Goal: Transaction & Acquisition: Purchase product/service

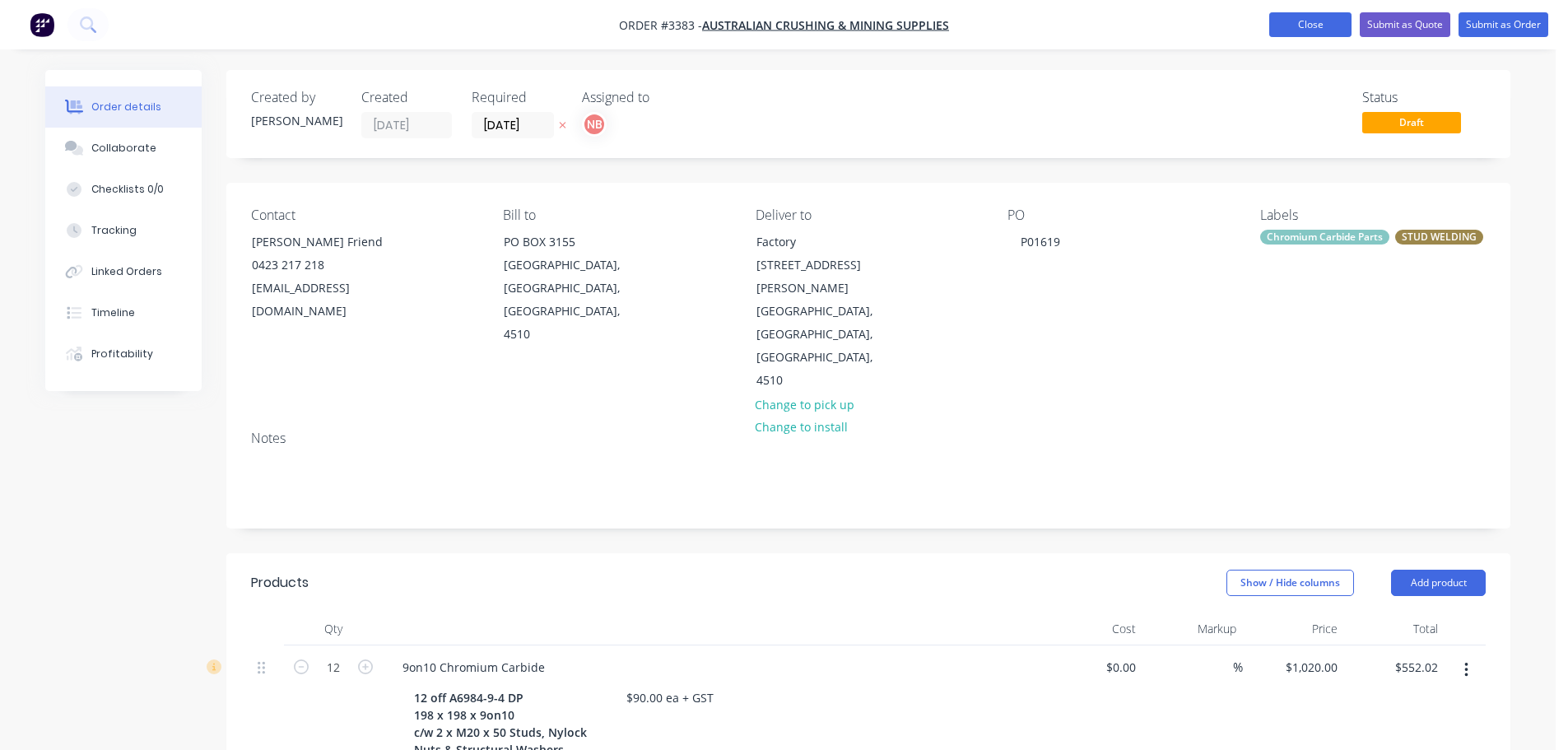
click at [1291, 29] on button "Close" at bounding box center [1310, 24] width 82 height 25
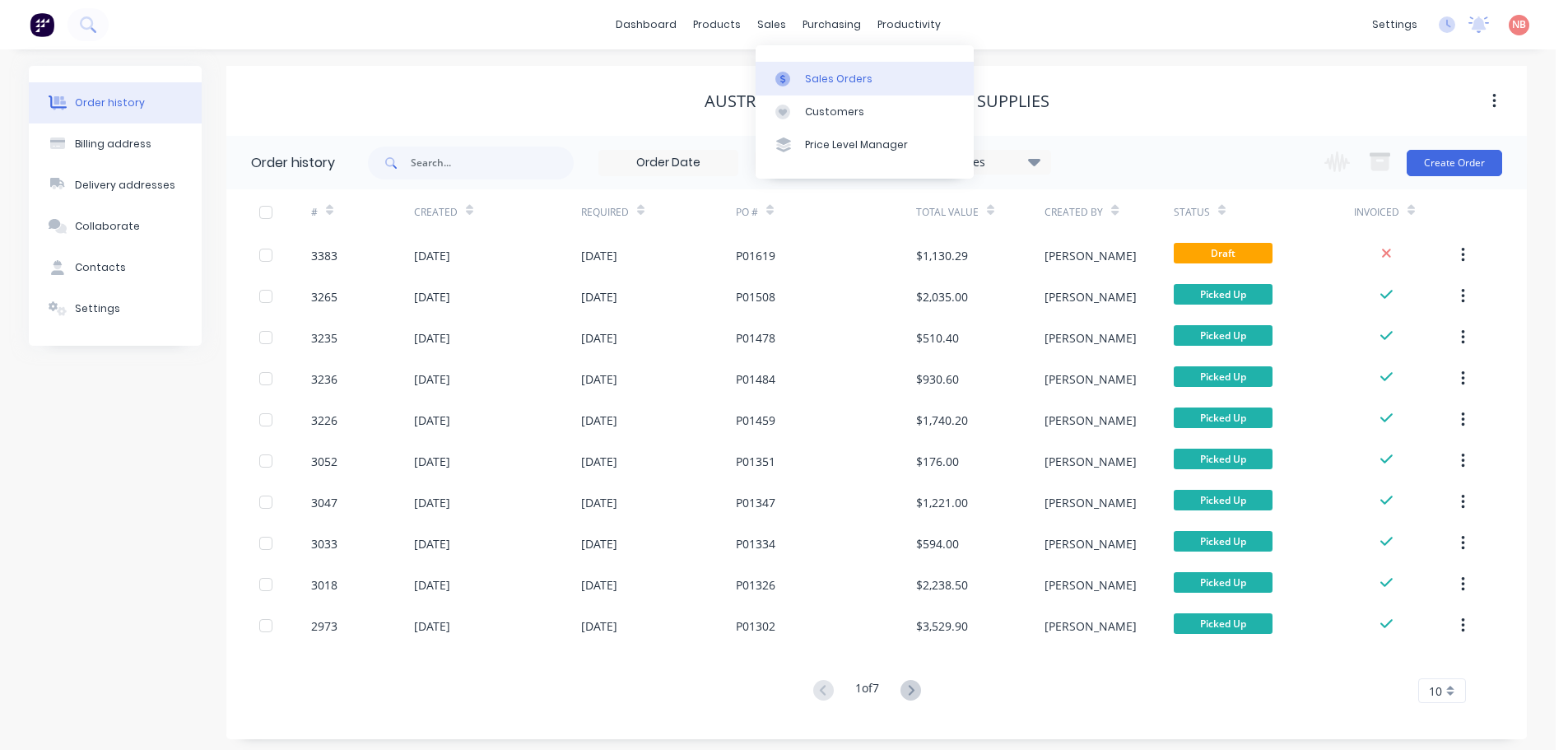
click at [791, 82] on div at bounding box center [787, 78] width 25 height 15
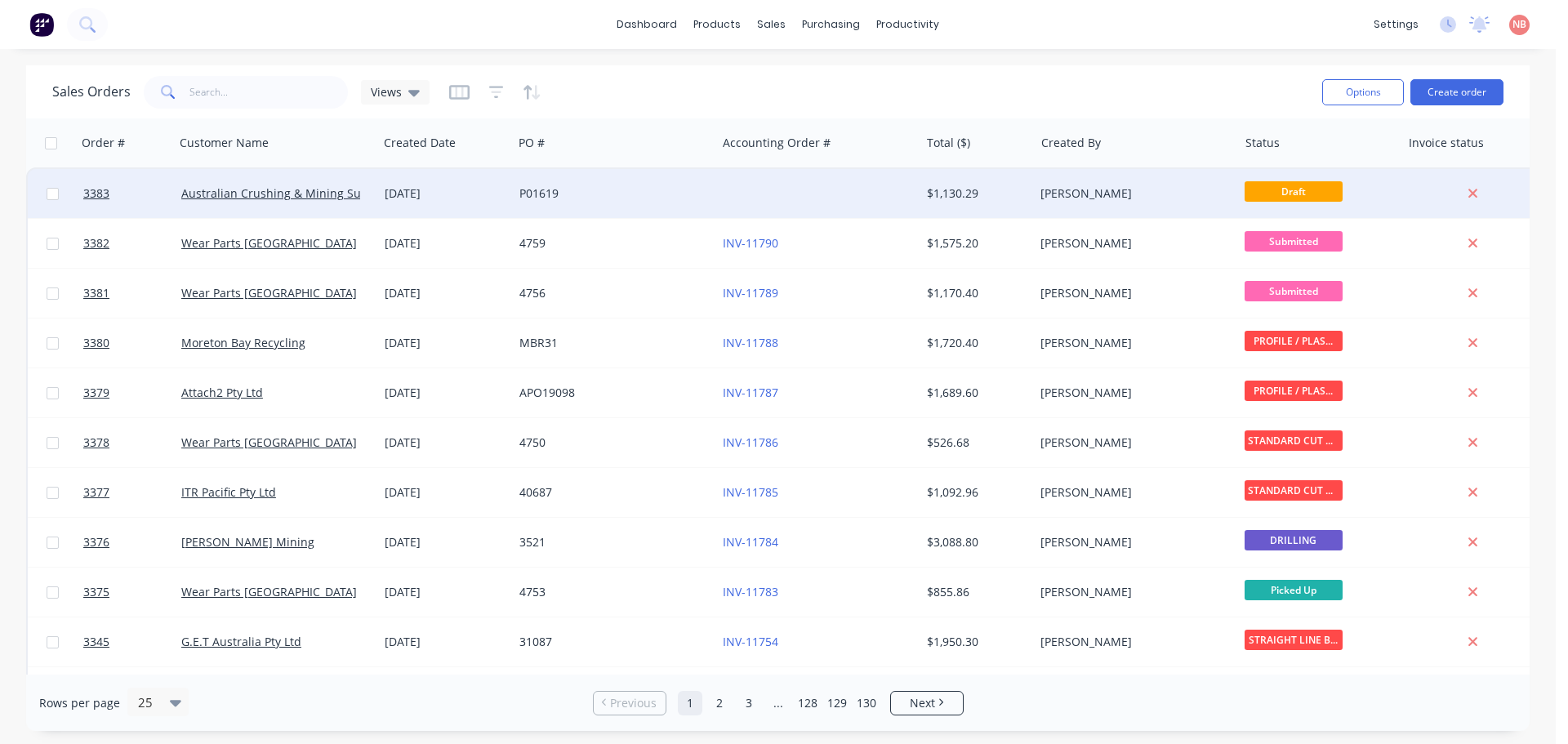
click at [654, 191] on div "P01619" at bounding box center [610, 193] width 181 height 17
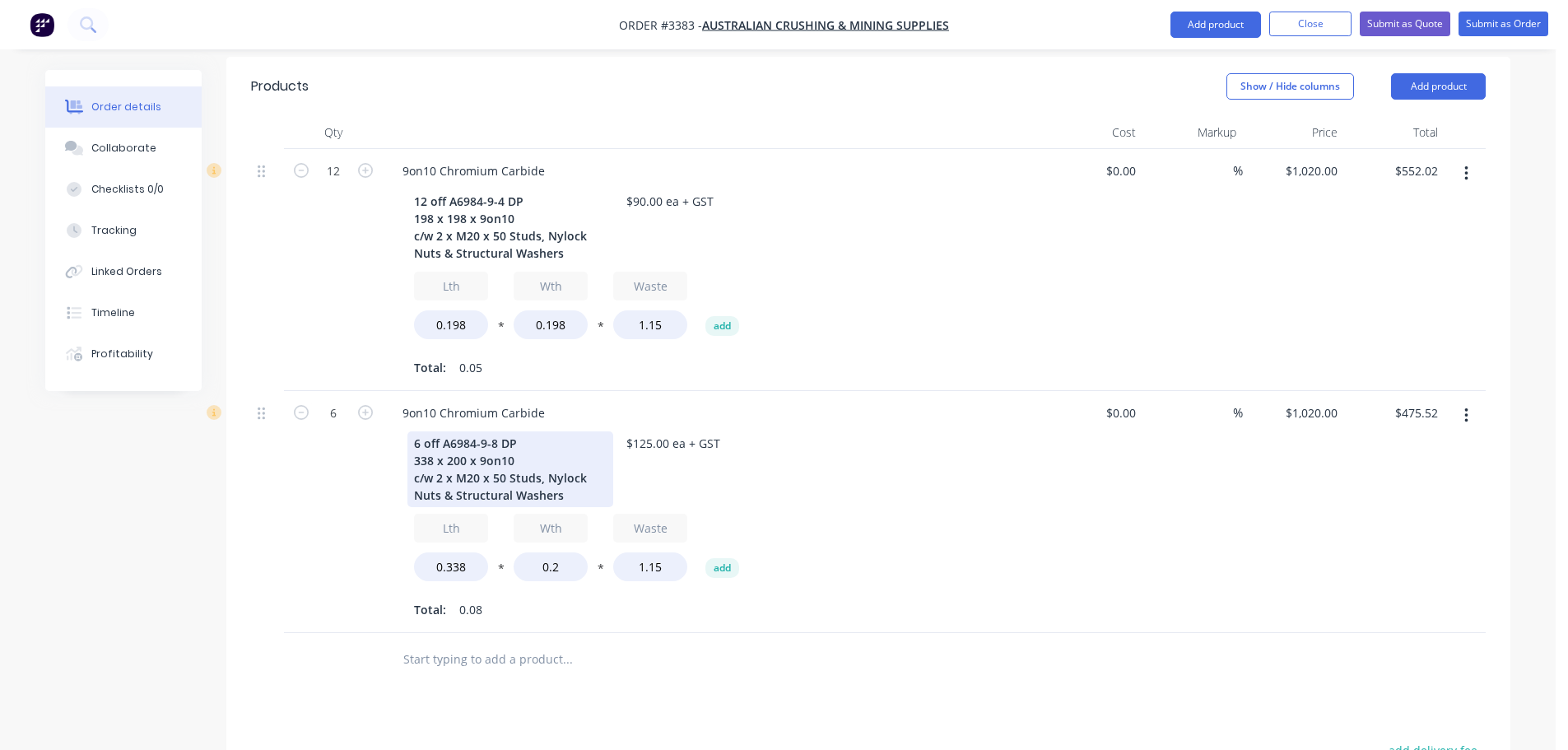
scroll to position [494, 0]
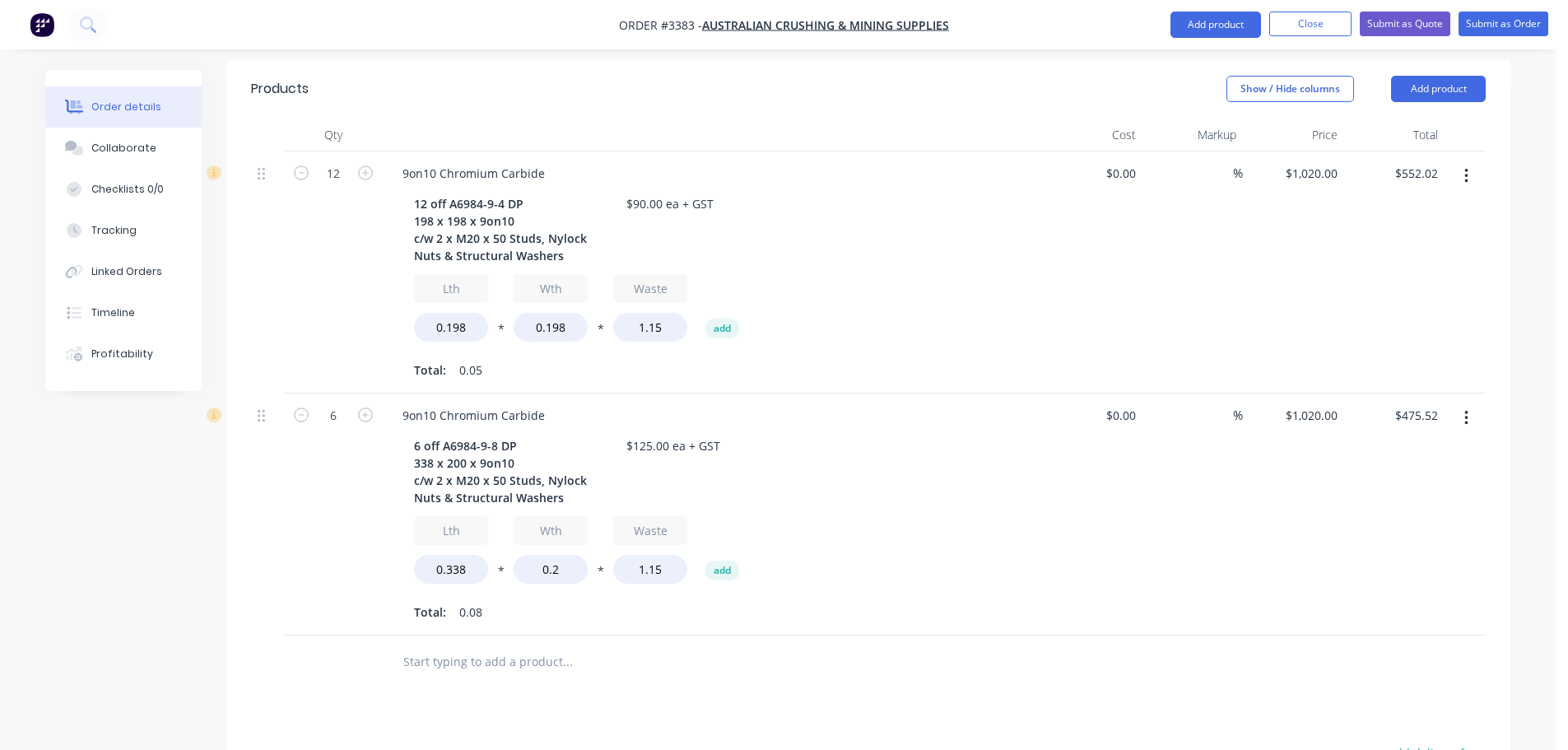
click at [1466, 411] on icon "button" at bounding box center [1466, 418] width 3 height 15
click at [1379, 482] on div "Duplicate" at bounding box center [1407, 494] width 127 height 24
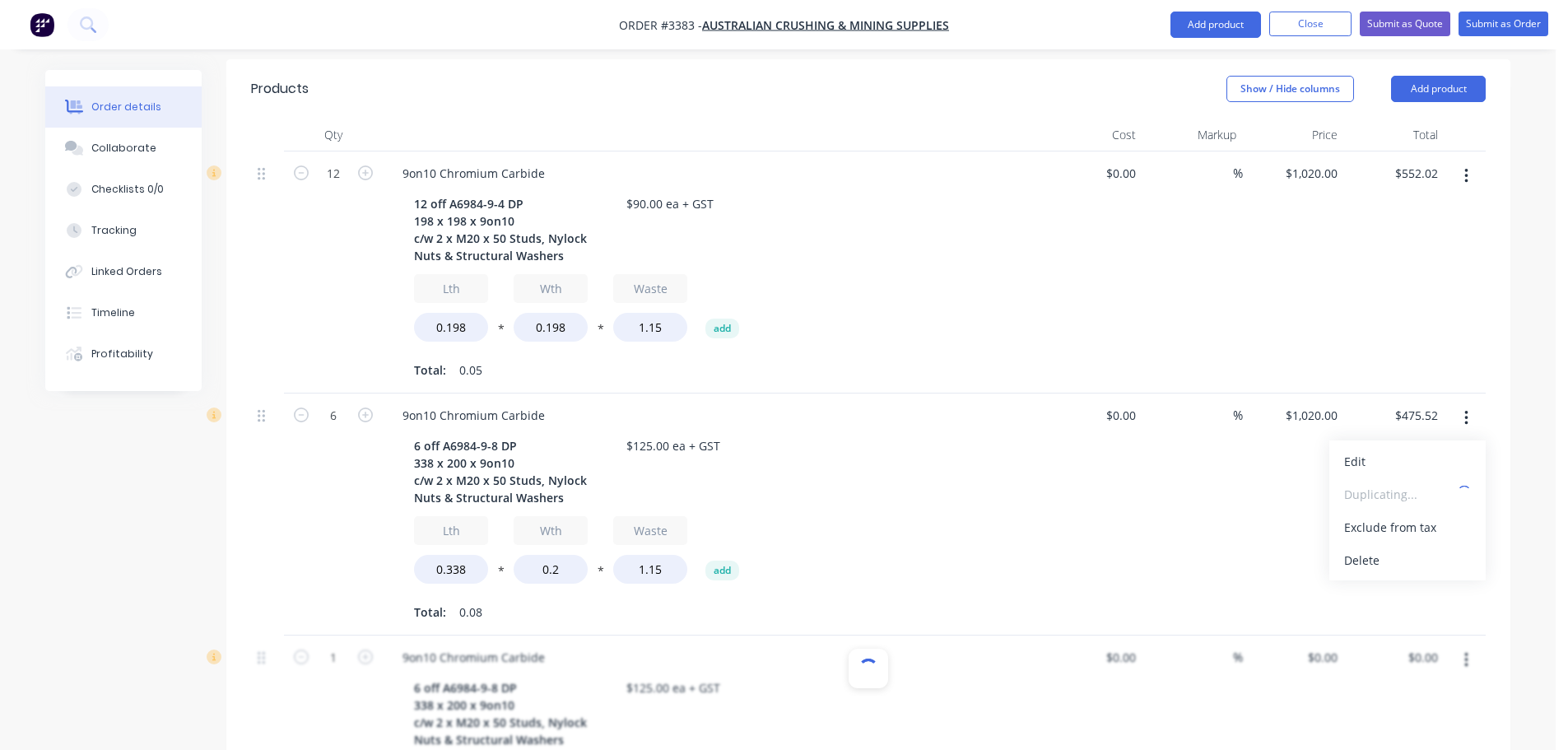
type input "$1,020.00"
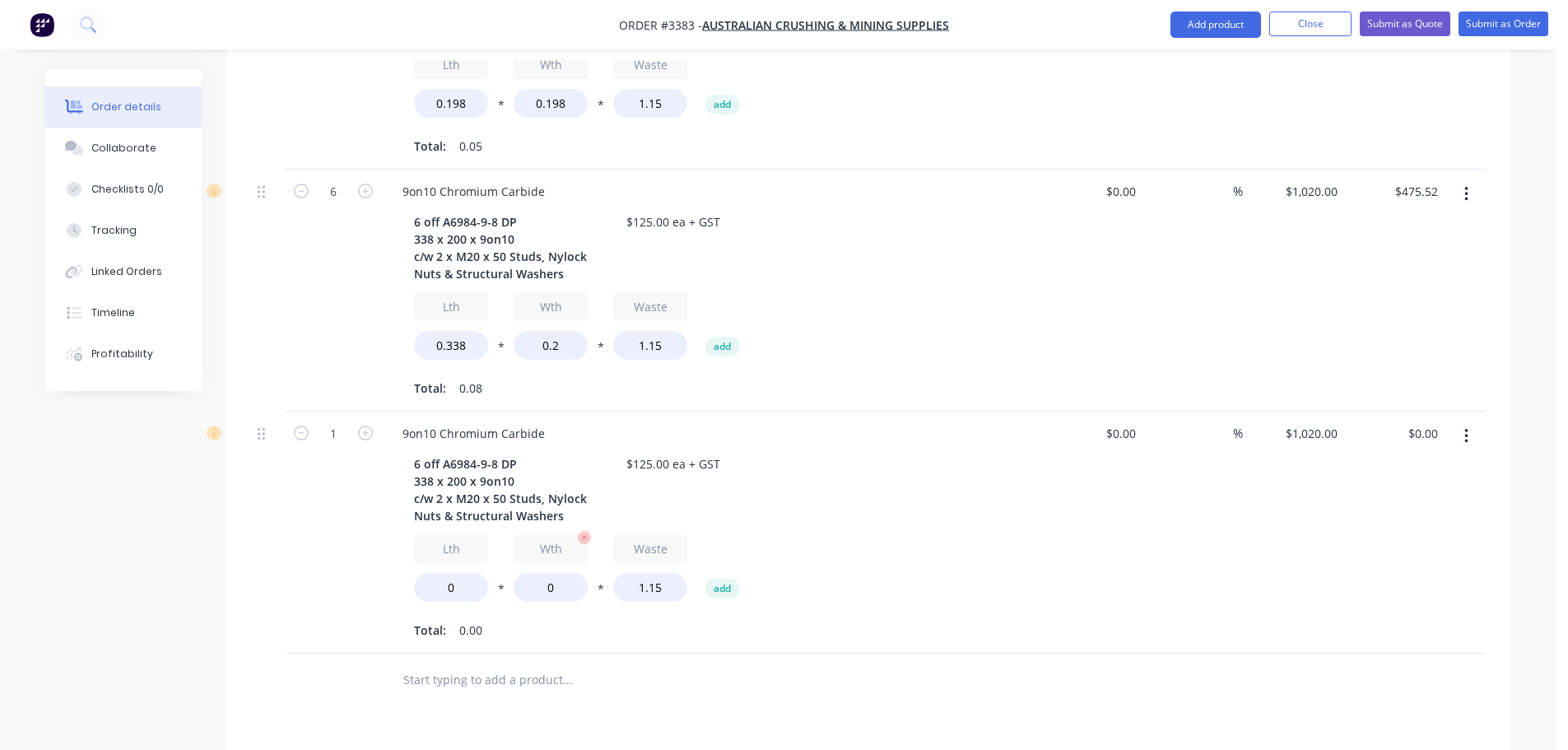
scroll to position [741, 0]
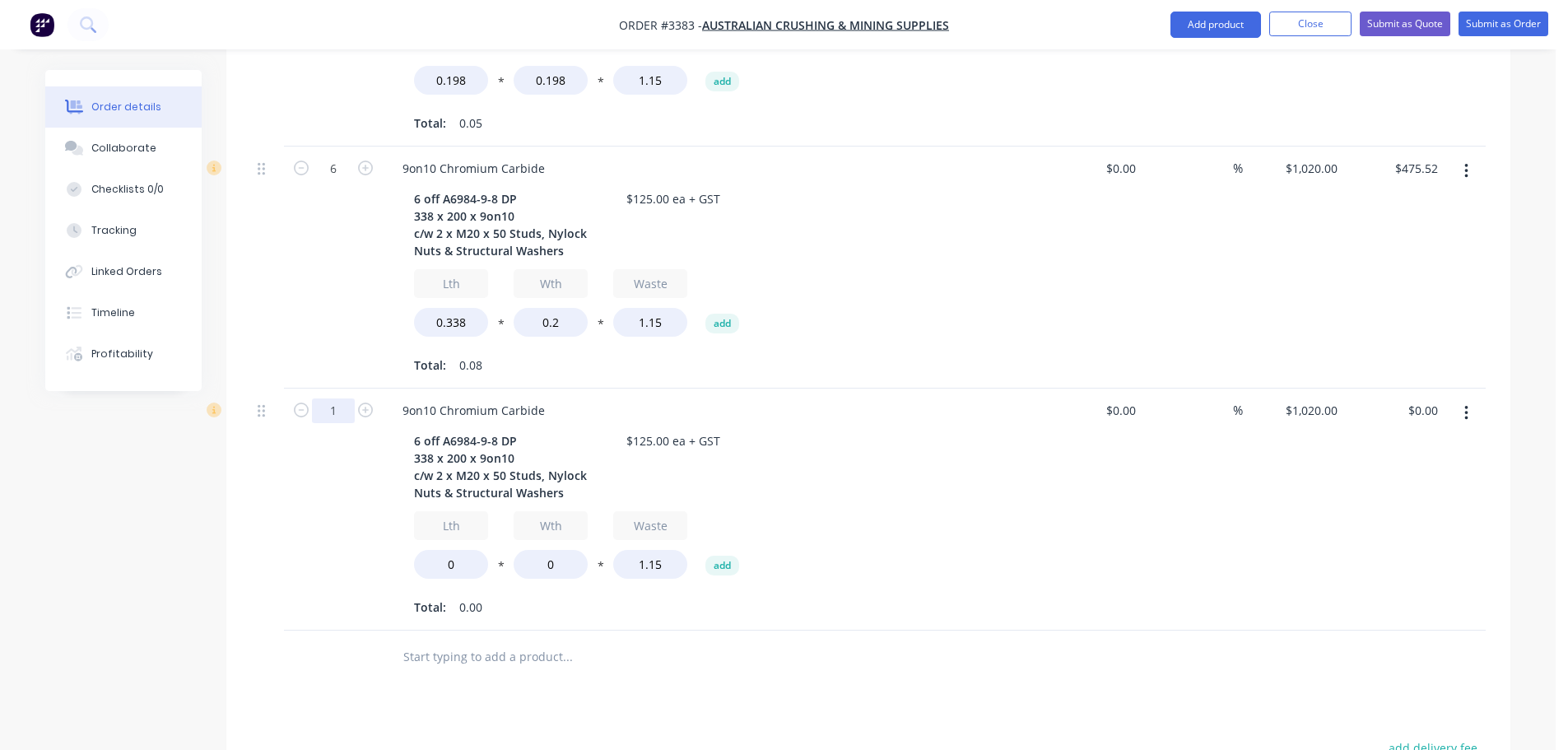
click at [331, 399] on input "1" at bounding box center [333, 411] width 43 height 25
type input "6"
click at [262, 445] on div at bounding box center [267, 510] width 33 height 242
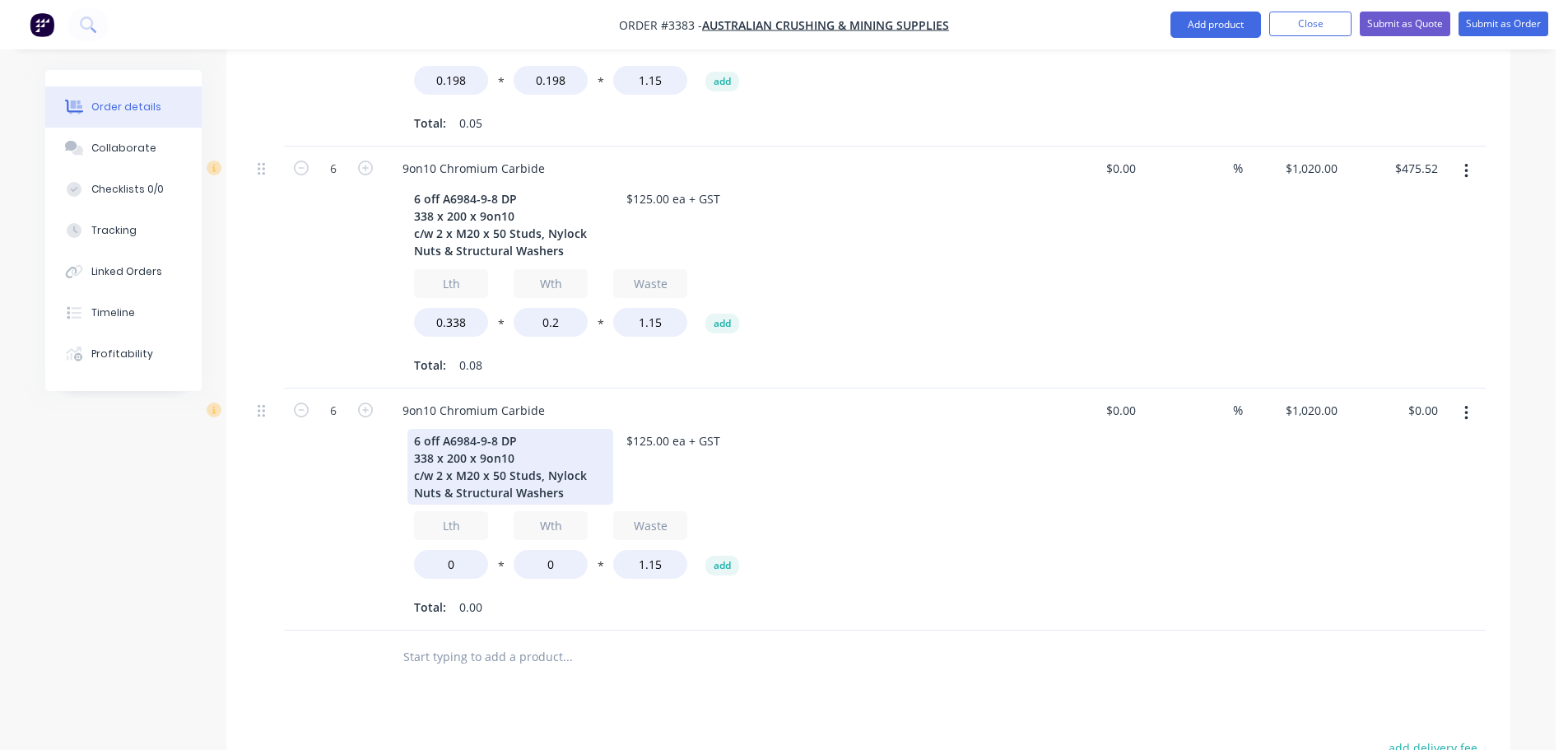
click at [494, 429] on div "6 off A6984-9-8 DP 338 x 200 x 9on10 c/w 2 x M20 x 50 Studs, Nylock Nuts & Stru…" at bounding box center [511, 466] width 206 height 75
click at [431, 429] on div "6 off A6984-9-18 DP 338 x 200 x 9on10 c/w 2 x M20 x 50 Studs, Nylock Nuts & Str…" at bounding box center [511, 466] width 206 height 75
drag, startPoint x: 462, startPoint y: 388, endPoint x: 448, endPoint y: 389, distance: 14.0
click at [448, 429] on div "6 off A6984-9-18 DP 380 x 200 x 9on10 c/w 2 x M20 x 50 Studs, Nylock Nuts & Str…" at bounding box center [511, 466] width 206 height 75
click at [441, 429] on div "6 off A6984-9-18 DP 380 x 185 x 9on10 c/w 2 x M20 x 50 Studs, Nylock Nuts & Str…" at bounding box center [511, 466] width 206 height 75
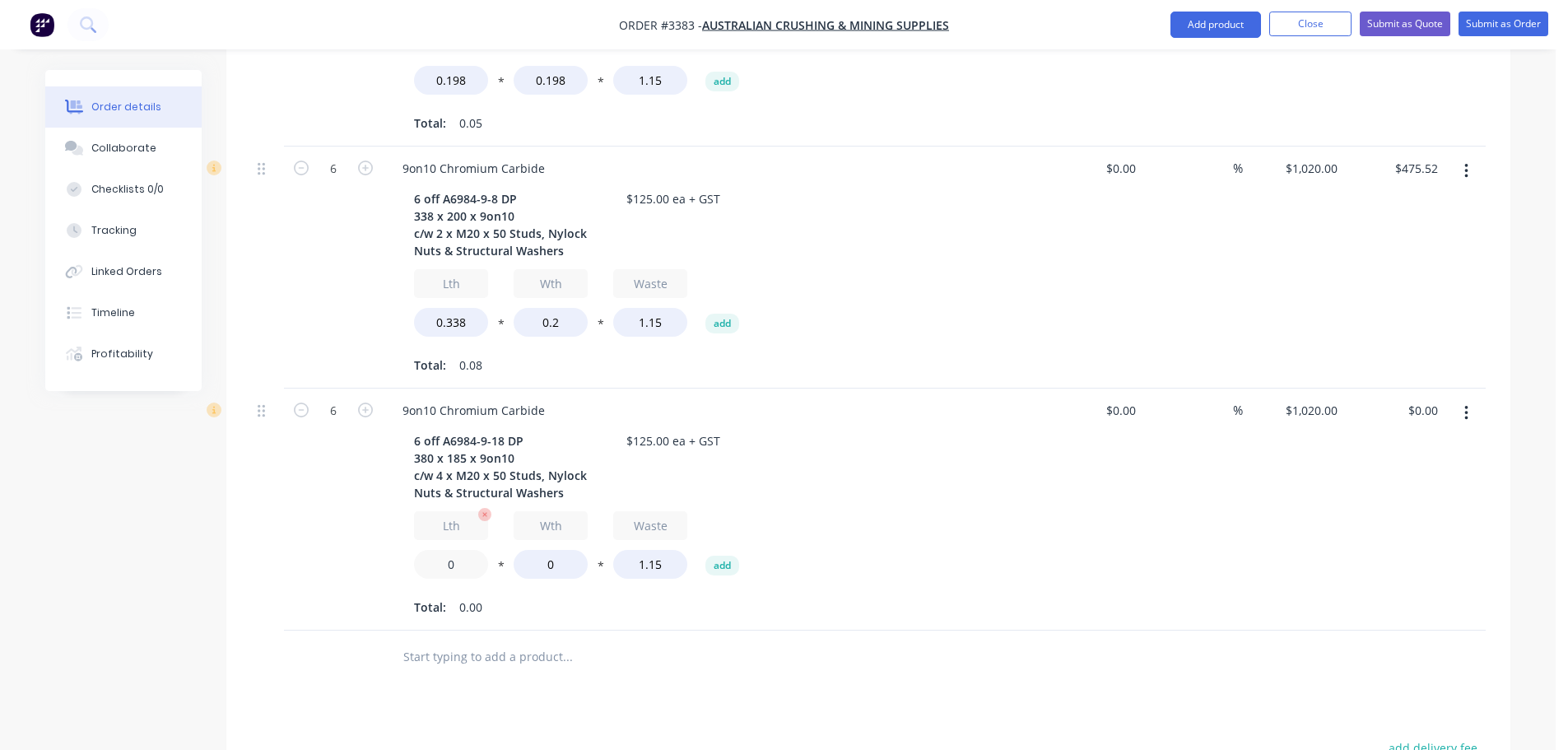
click at [448, 550] on input "0" at bounding box center [450, 563] width 74 height 29
type input "0.38"
click at [531, 550] on input "0" at bounding box center [550, 563] width 74 height 29
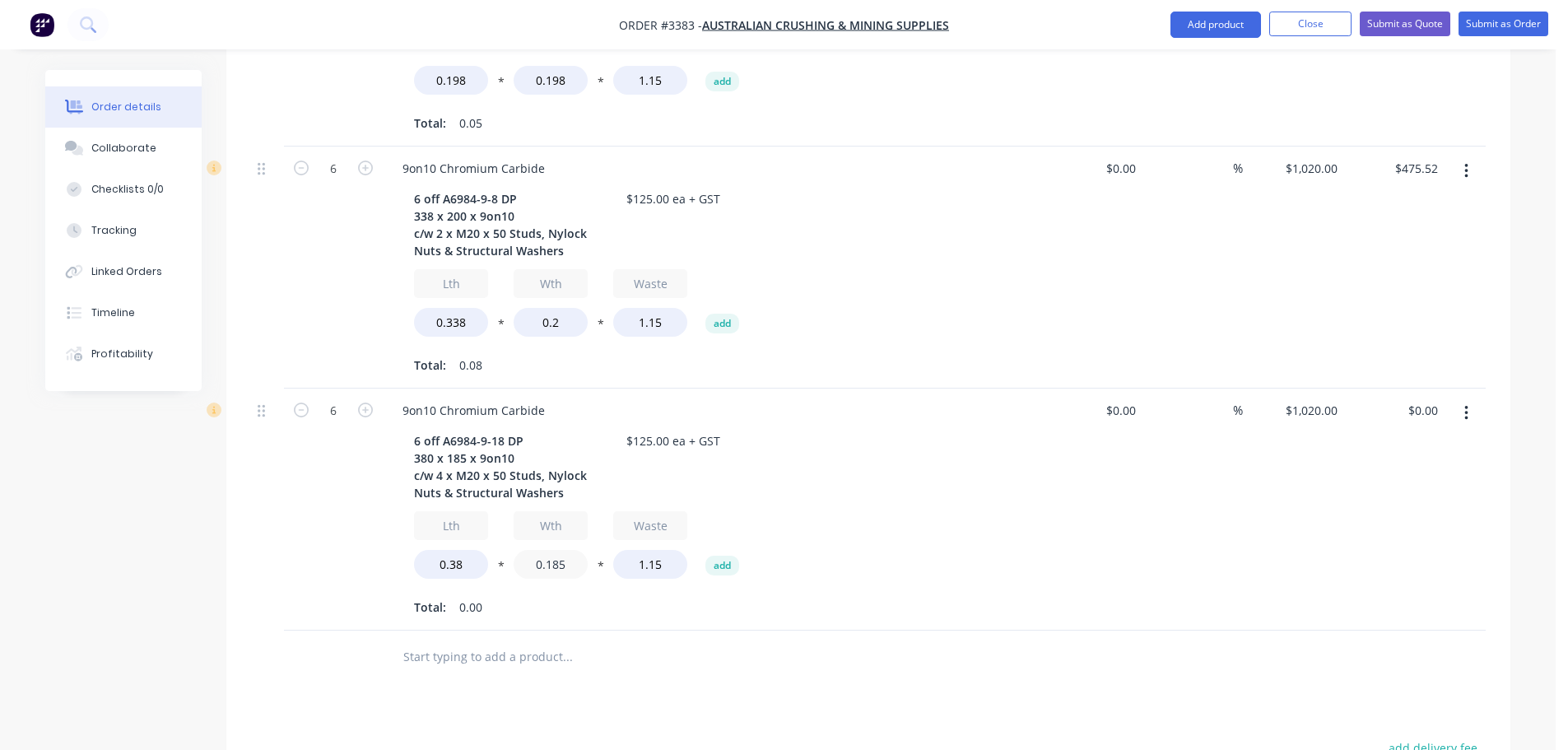
type input "0.185"
type input "$494.50"
click at [620, 559] on div "9on10 Chromium Carbide 6 off A6984-9-18 DP 380 x 185 x 9on10 c/w 4 x M20 x 50 S…" at bounding box center [712, 510] width 659 height 242
drag, startPoint x: 652, startPoint y: 366, endPoint x: 636, endPoint y: 366, distance: 16.0
click at [636, 429] on div "$125.00 ea + GST" at bounding box center [673, 440] width 107 height 24
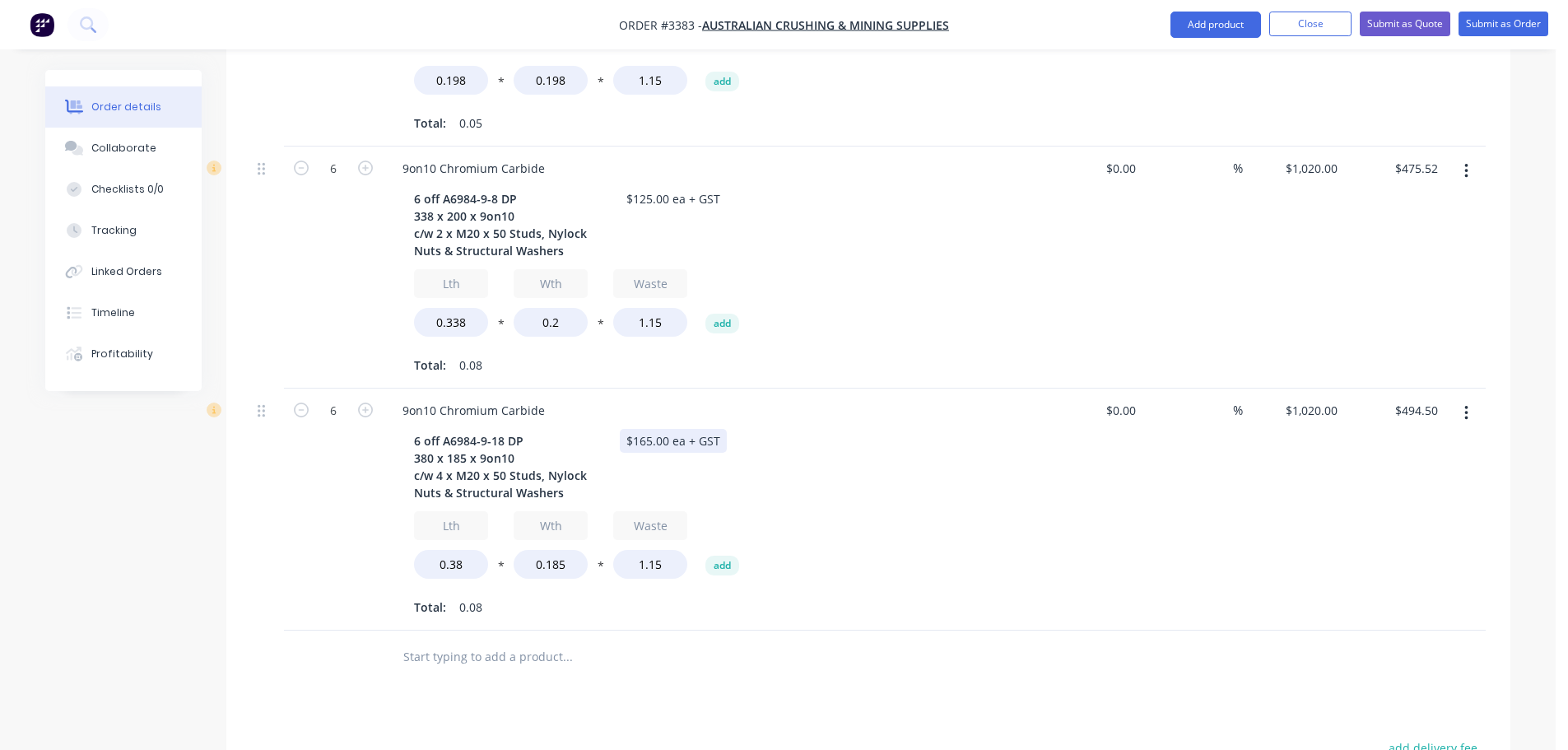
click at [922, 432] on div "6 off A6984-9-18 DP 380 x 185 x 9on10 c/w 4 x M20 x 50 Studs, Nylock Nuts & Str…" at bounding box center [709, 466] width 603 height 75
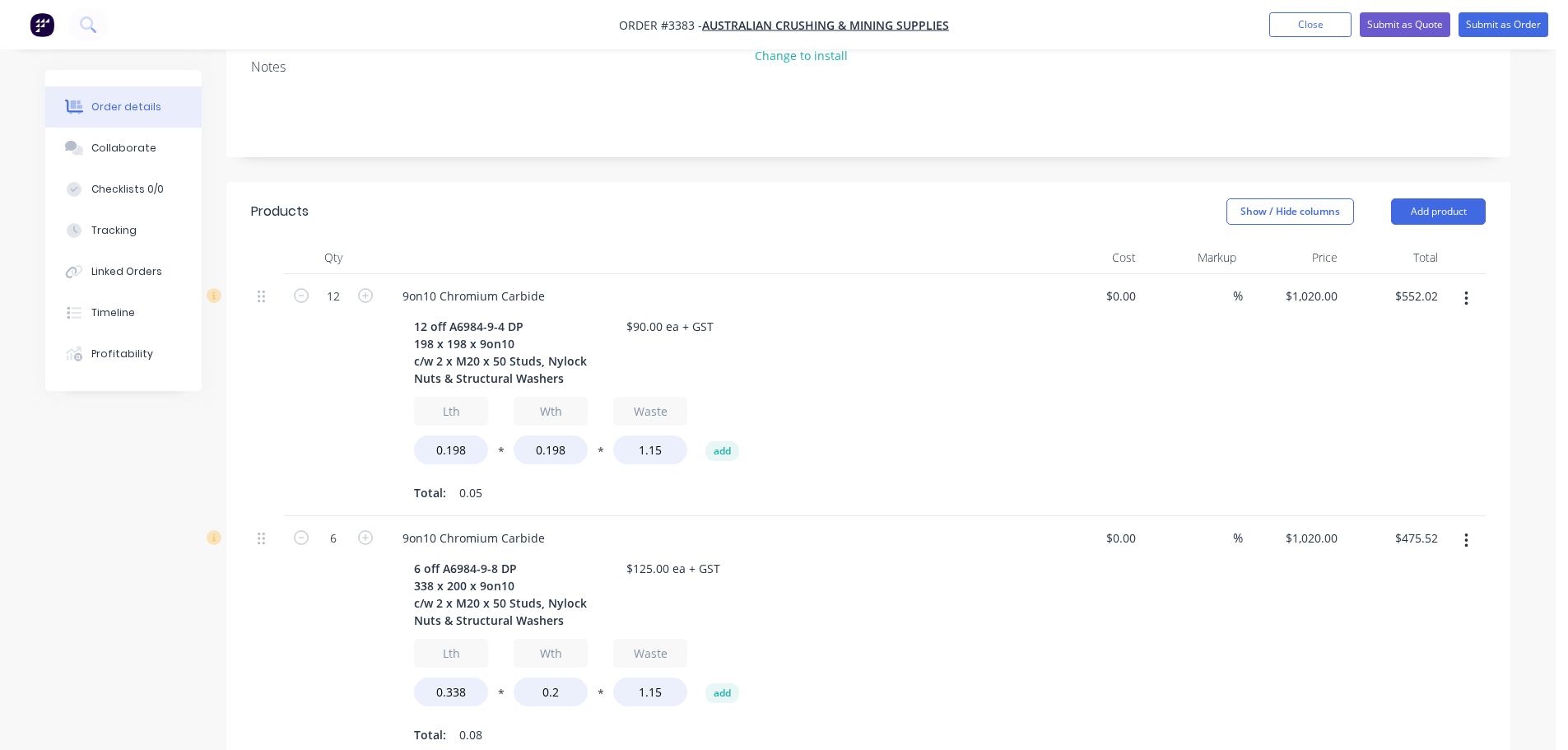
scroll to position [329, 0]
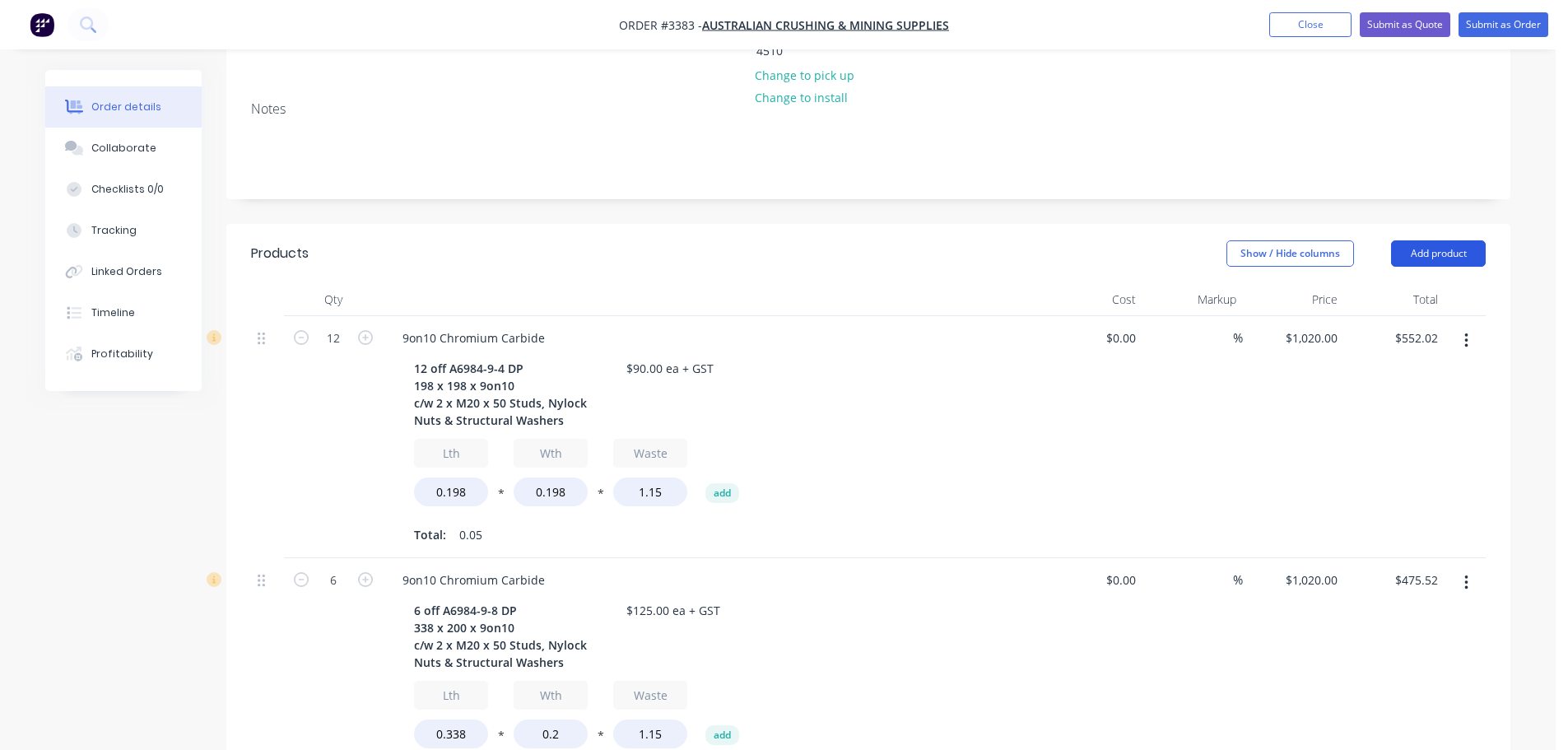
click at [1406, 240] on button "Add product" at bounding box center [1438, 253] width 94 height 27
click at [1394, 275] on div "Product catalogue Basic product Product Kit Lineal metre product Square metre p…" at bounding box center [1407, 427] width 157 height 305
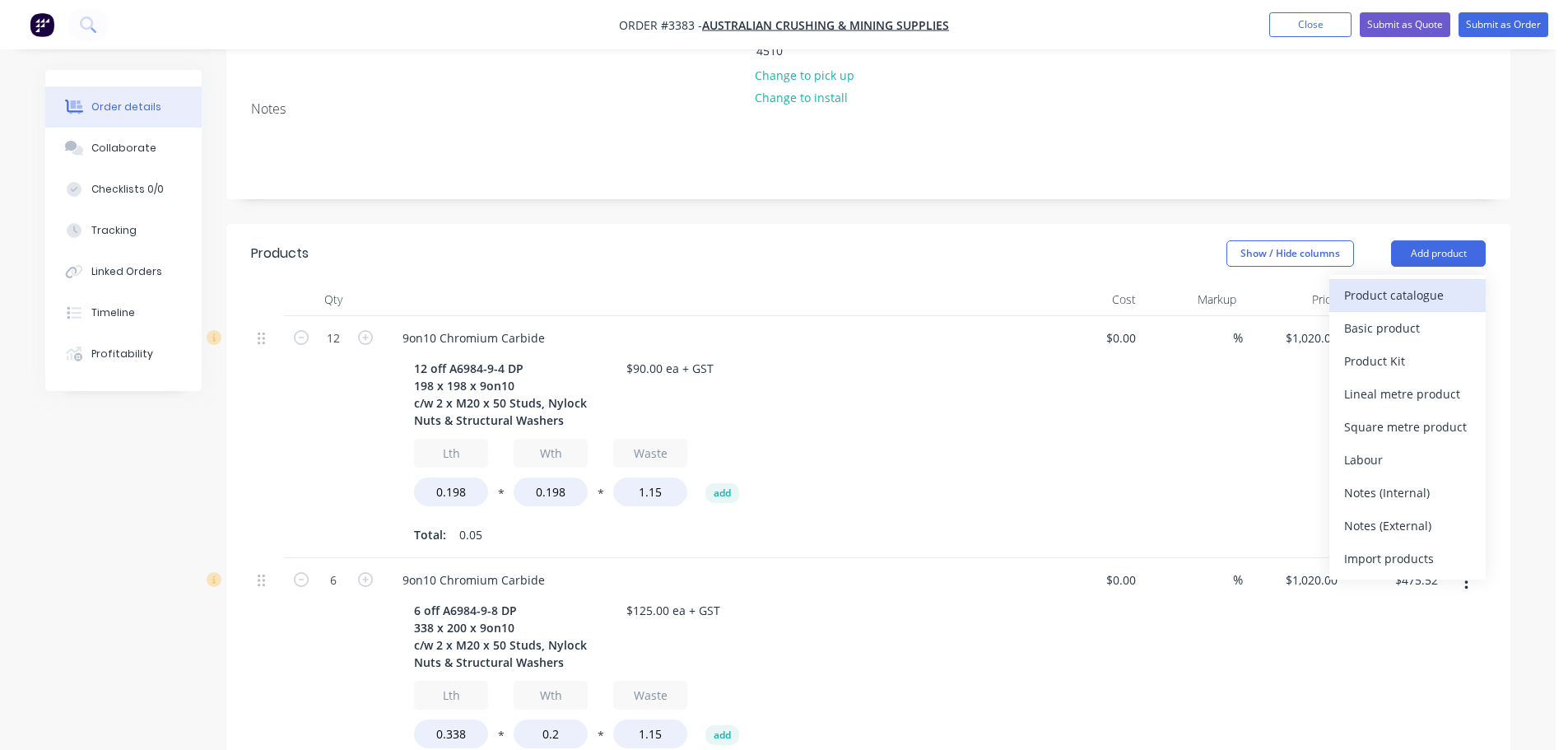
click at [1390, 284] on div "Product catalogue" at bounding box center [1407, 296] width 127 height 24
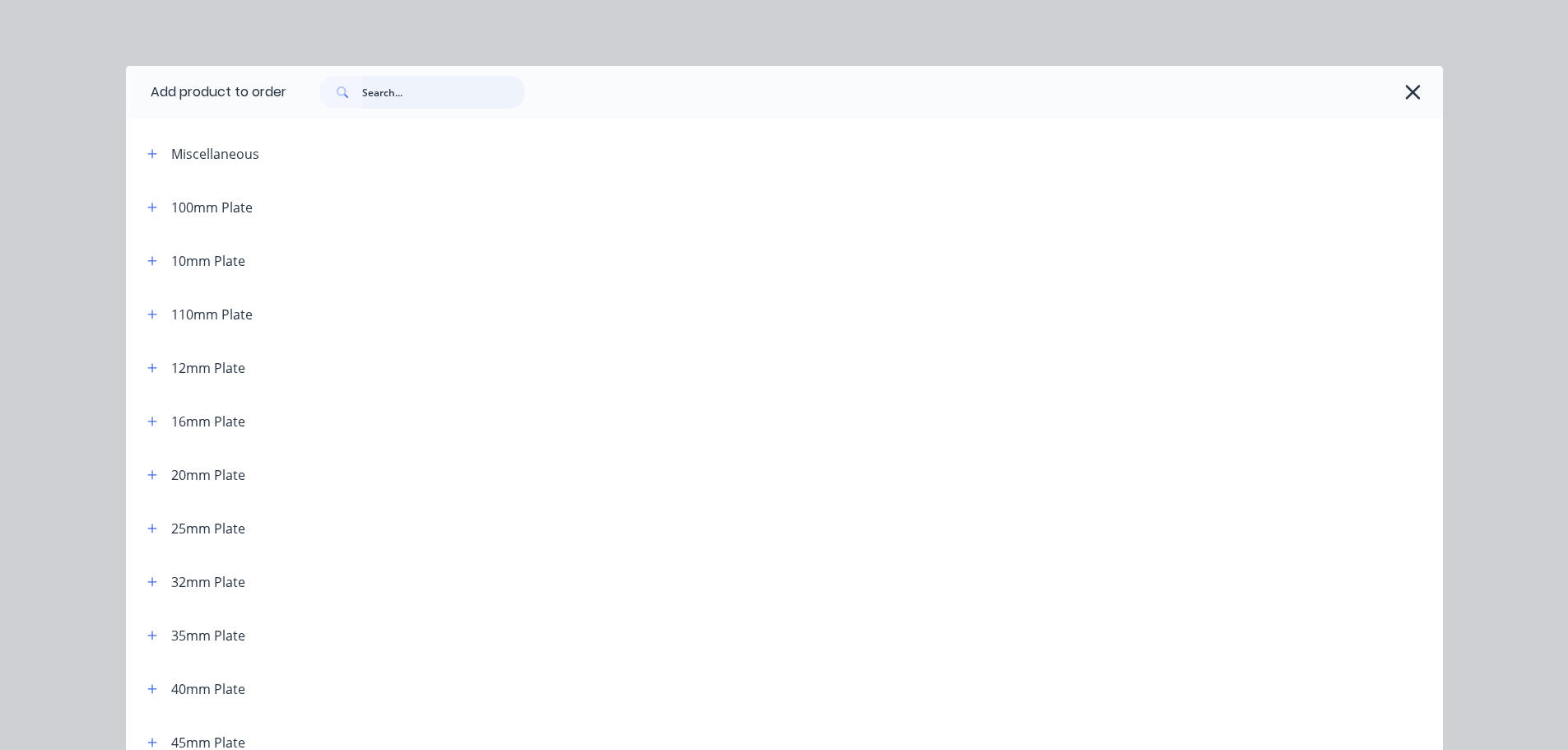
click at [471, 93] on input "text" at bounding box center [443, 91] width 163 height 33
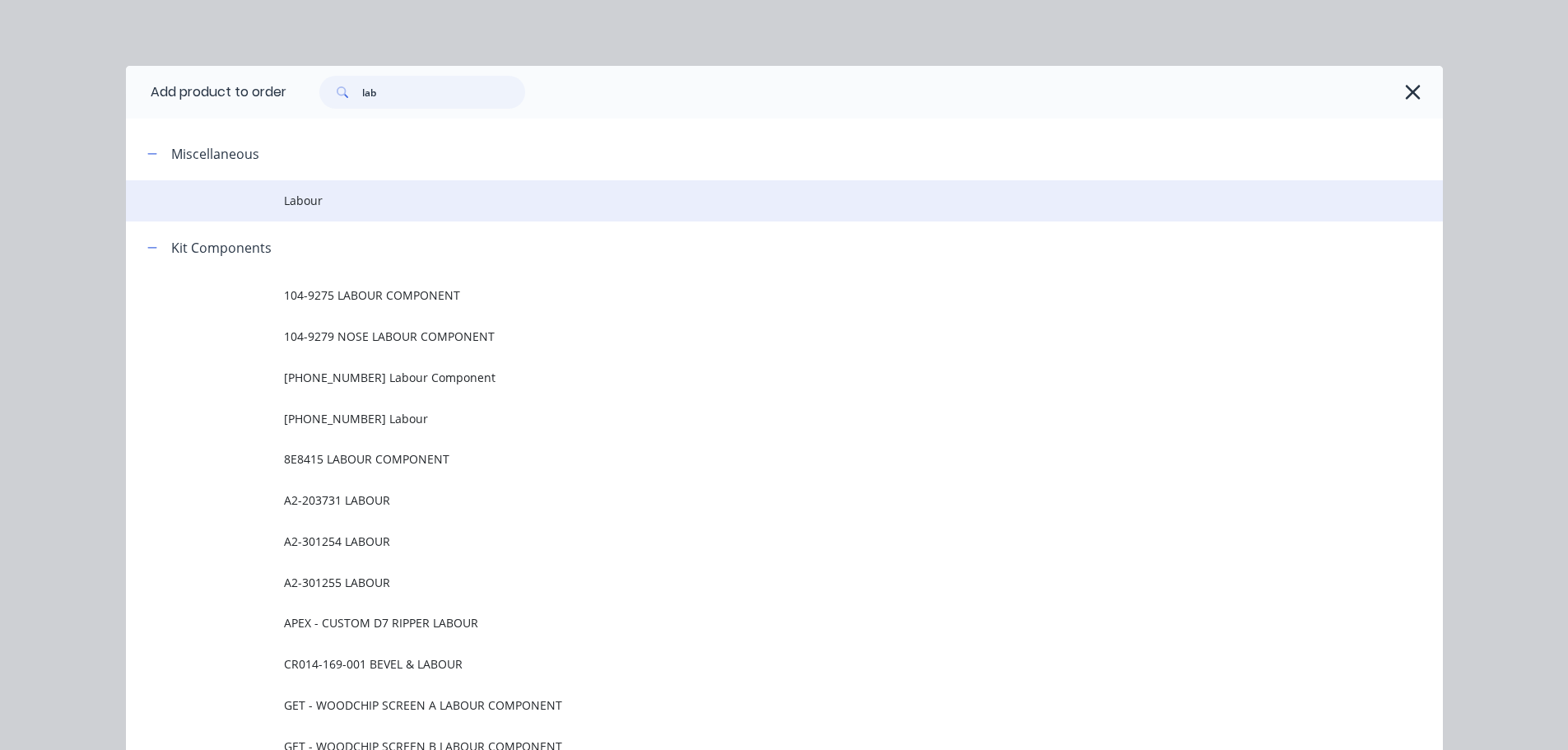
type input "lab"
click at [308, 206] on span "Labour" at bounding box center [747, 199] width 927 height 17
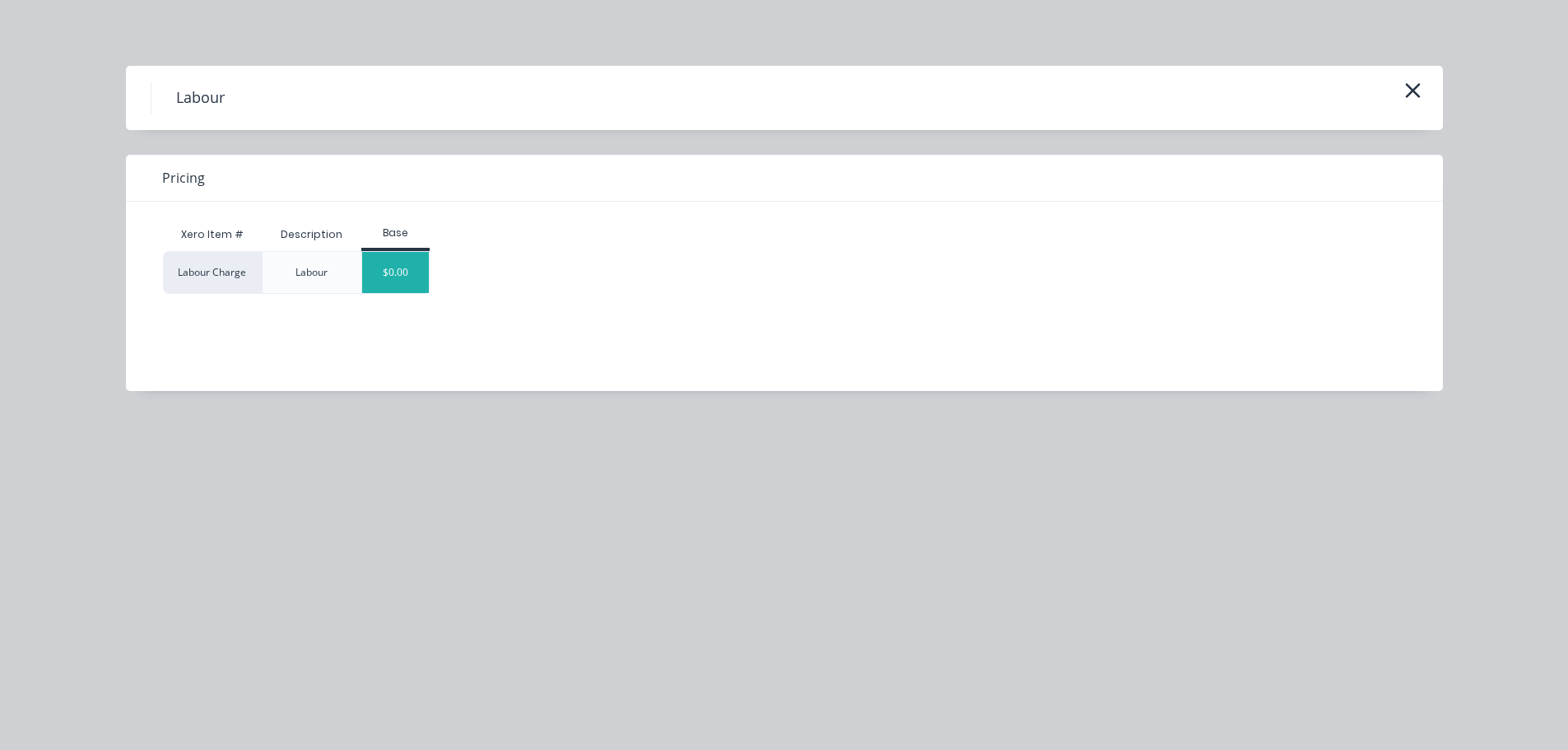
click at [392, 285] on div "$0.00" at bounding box center [395, 273] width 66 height 42
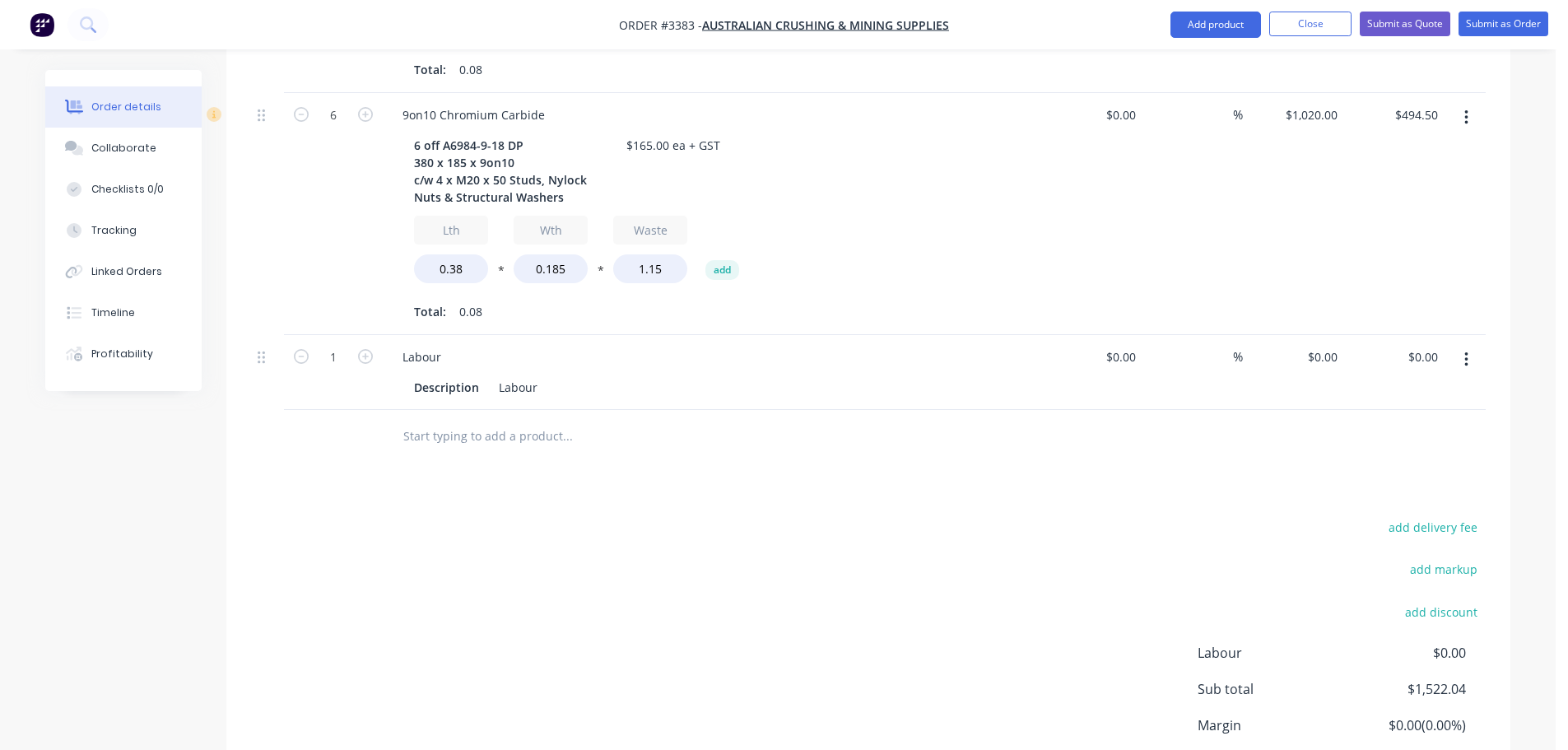
scroll to position [1101, 0]
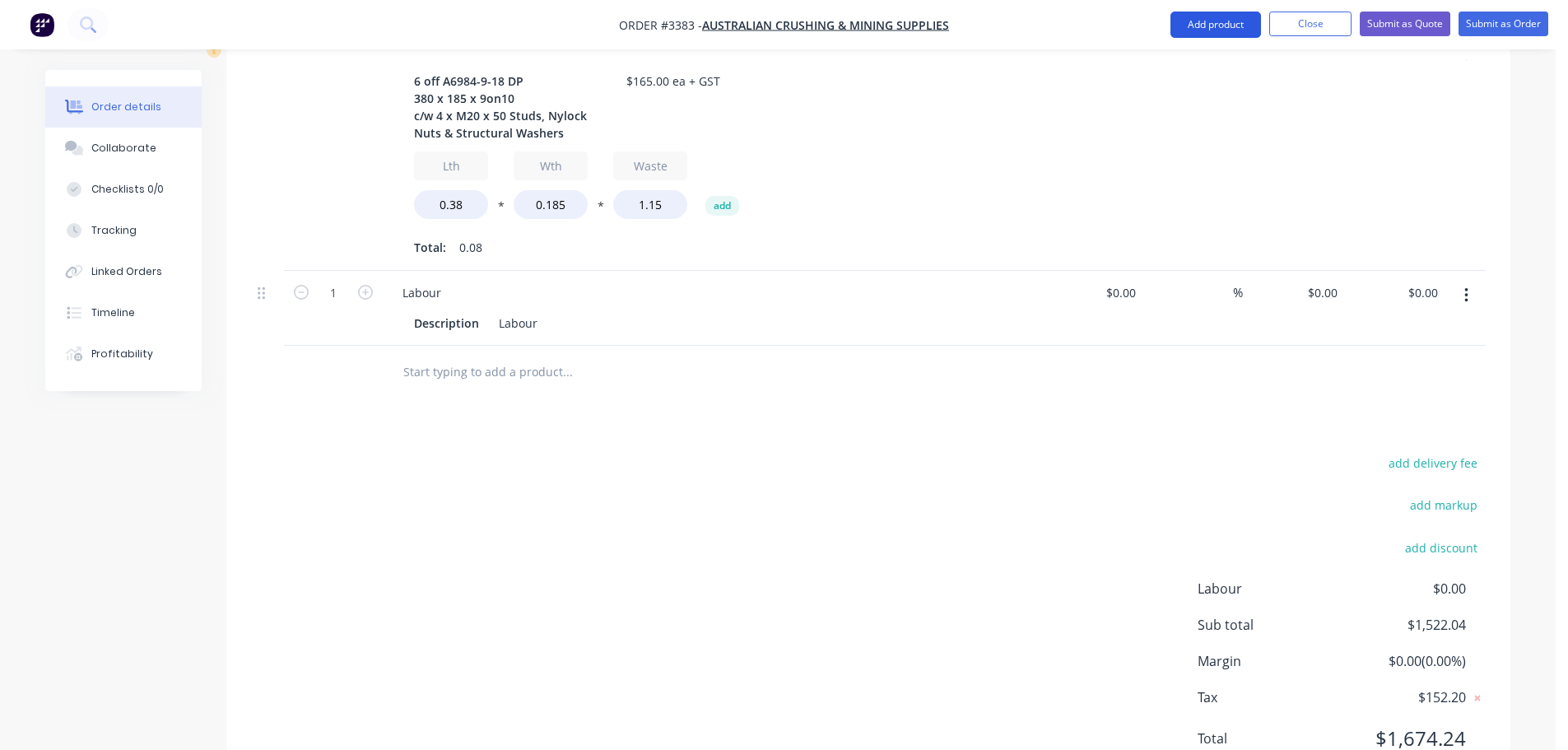
drag, startPoint x: 1209, startPoint y: 17, endPoint x: 1223, endPoint y: 26, distance: 16.6
click at [1213, 17] on button "Add product" at bounding box center [1215, 25] width 90 height 27
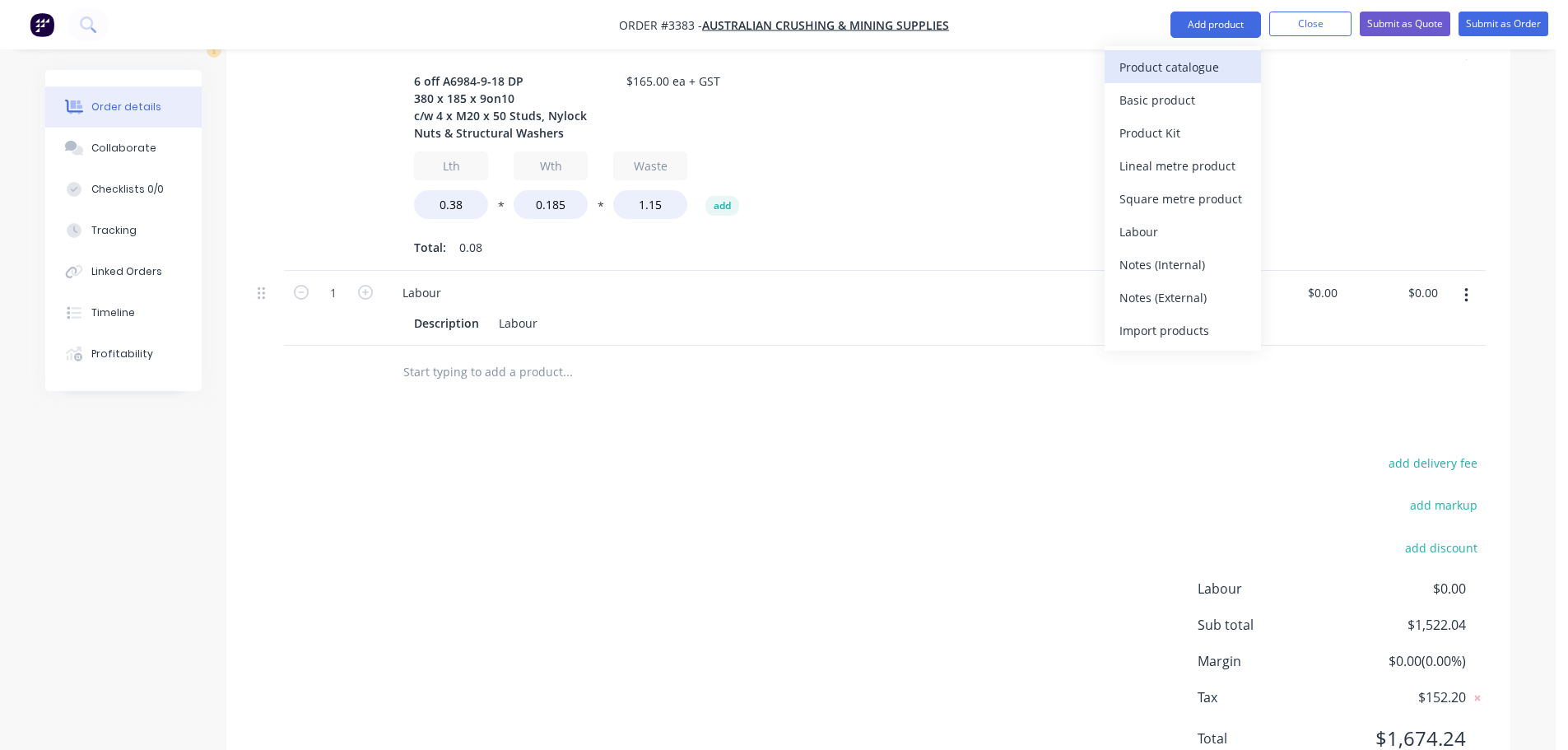
click at [1212, 59] on div "Product catalogue" at bounding box center [1183, 67] width 127 height 24
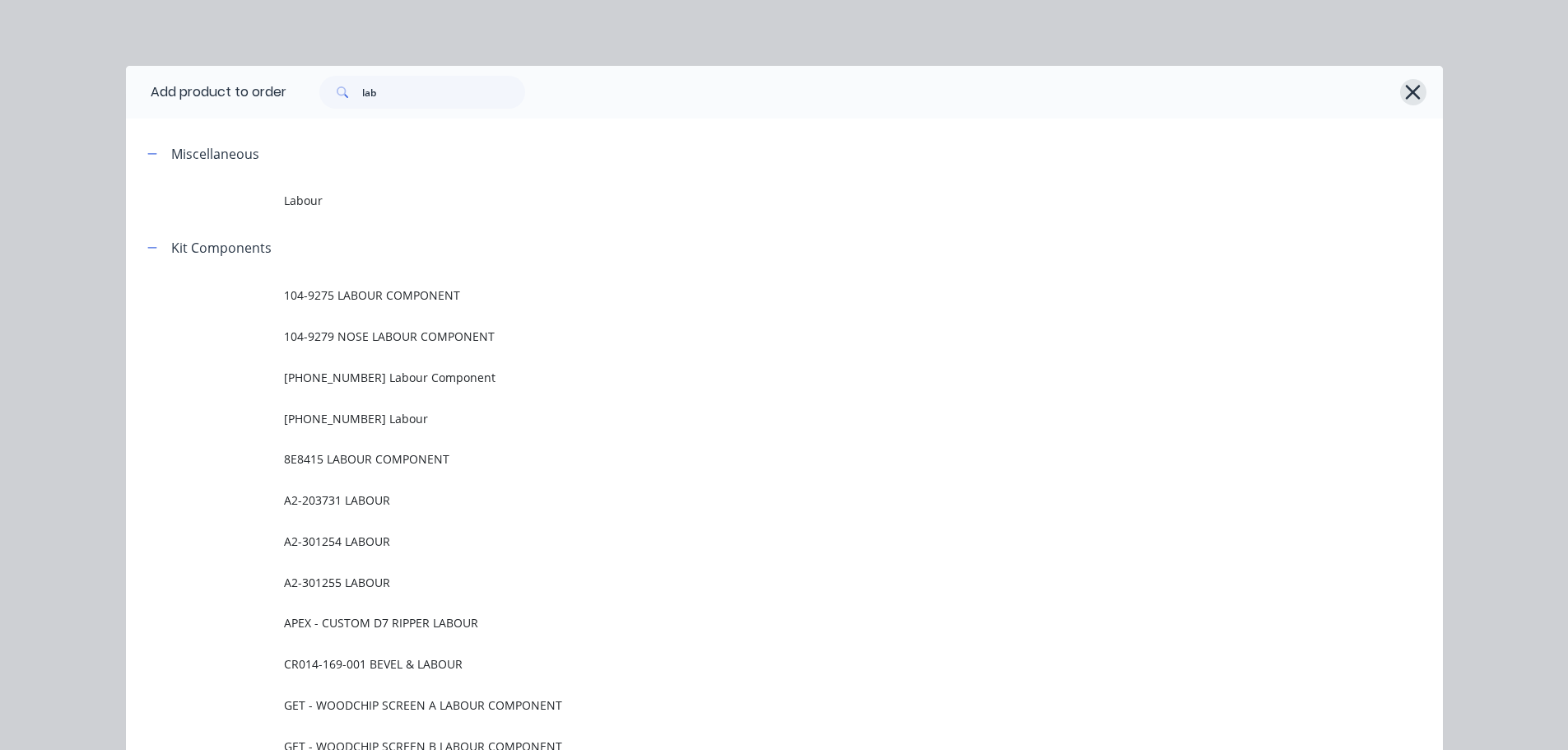
click at [1404, 93] on icon "button" at bounding box center [1412, 91] width 17 height 23
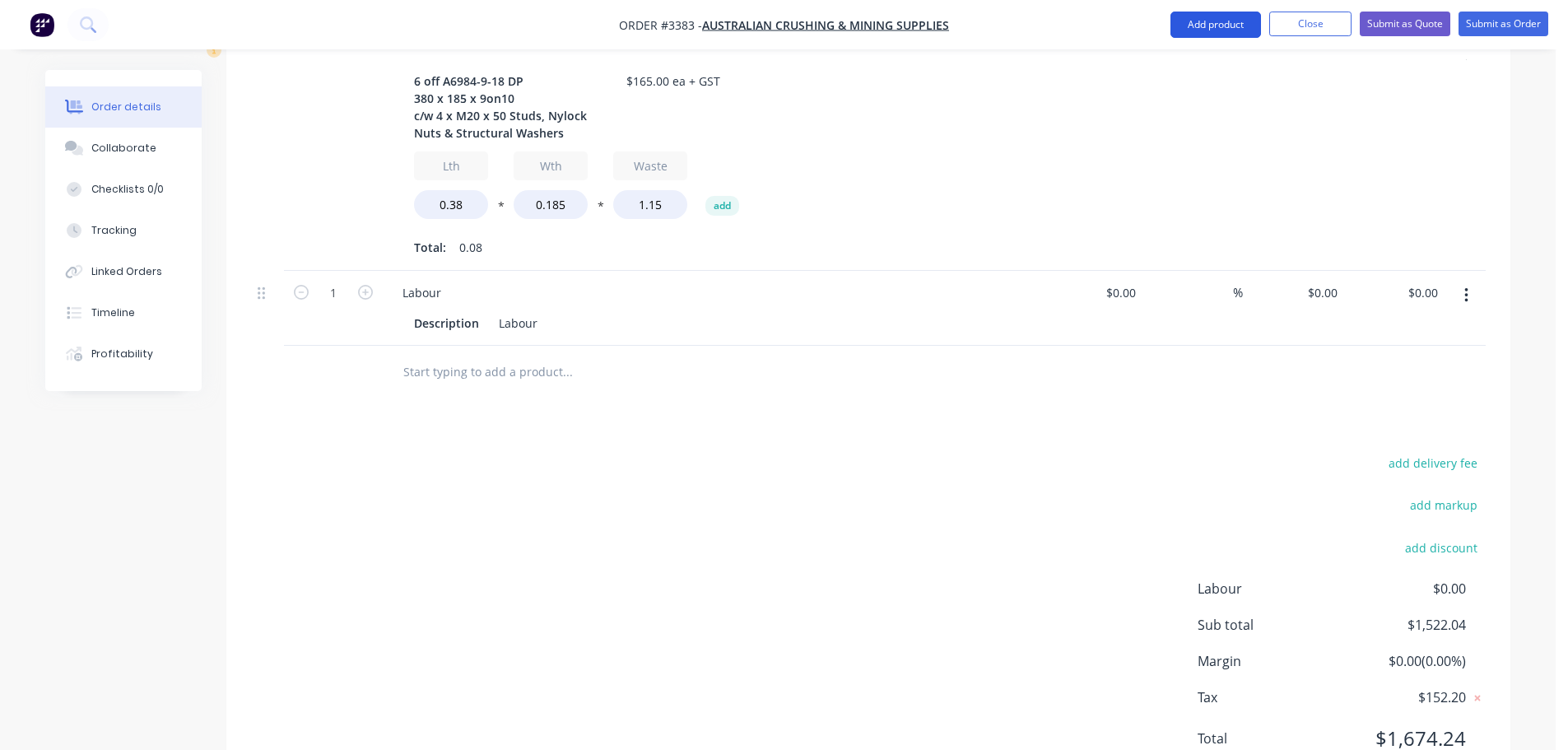
click at [1205, 17] on button "Add product" at bounding box center [1215, 25] width 90 height 27
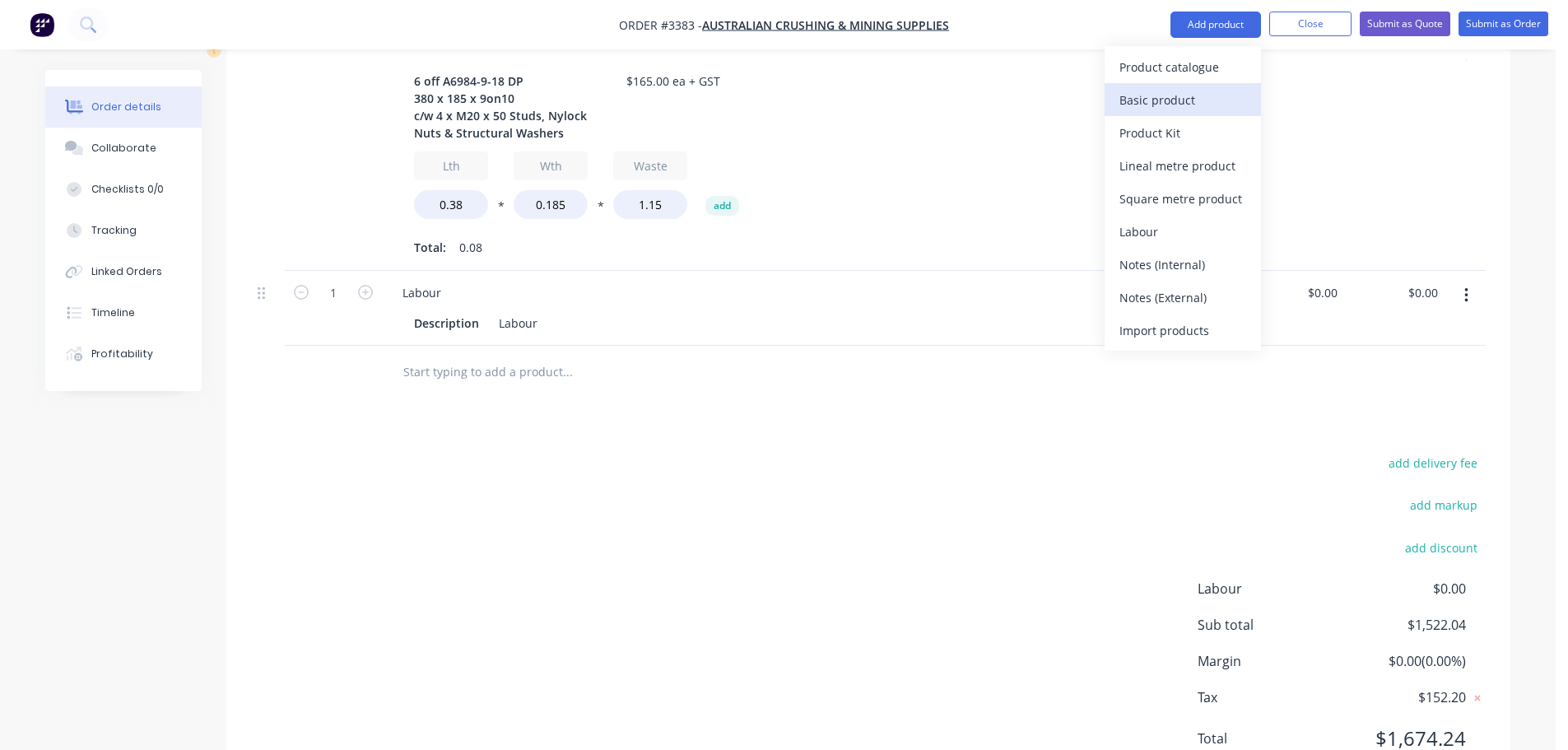
click at [1195, 110] on div "Basic product" at bounding box center [1183, 100] width 127 height 24
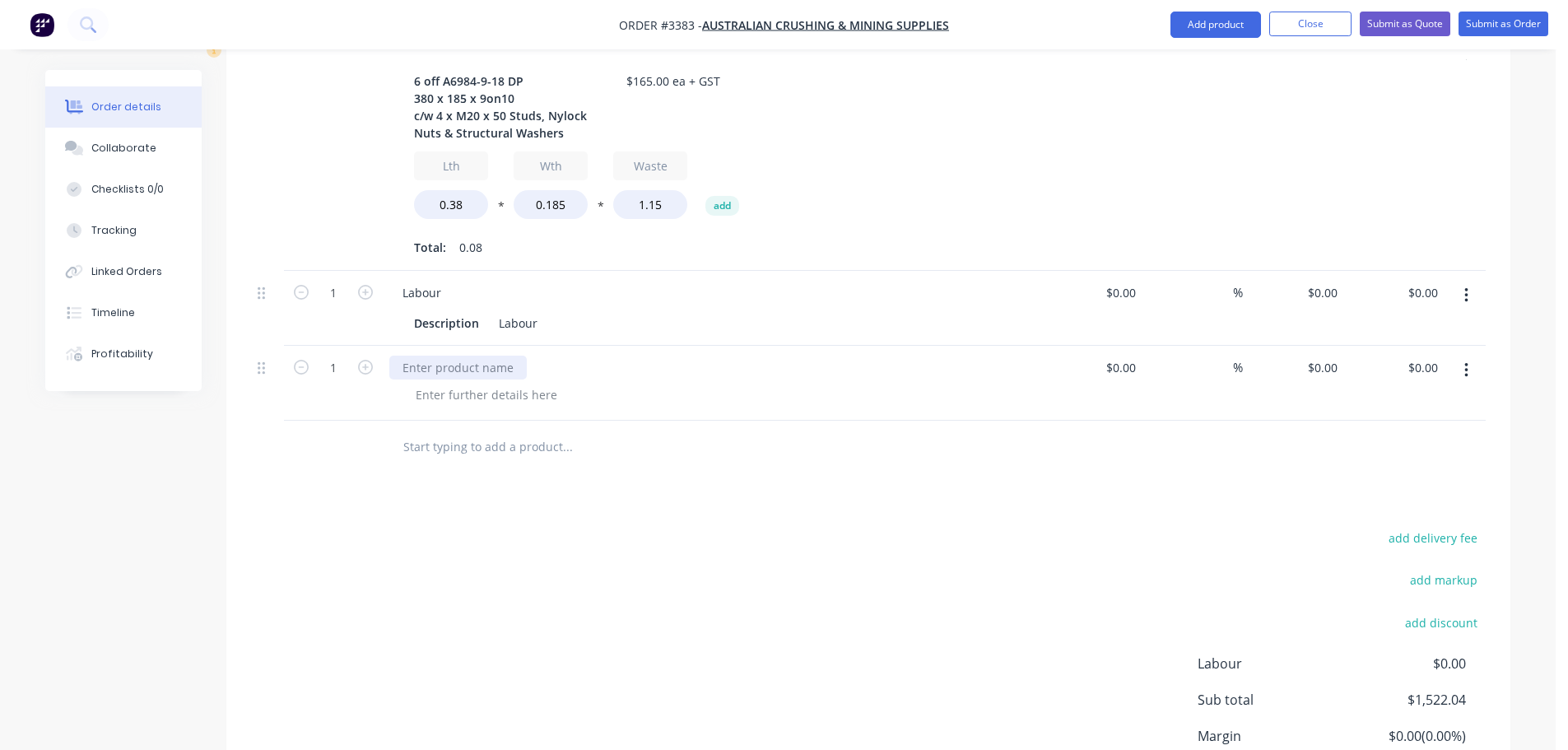
click at [472, 356] on div at bounding box center [458, 368] width 138 height 24
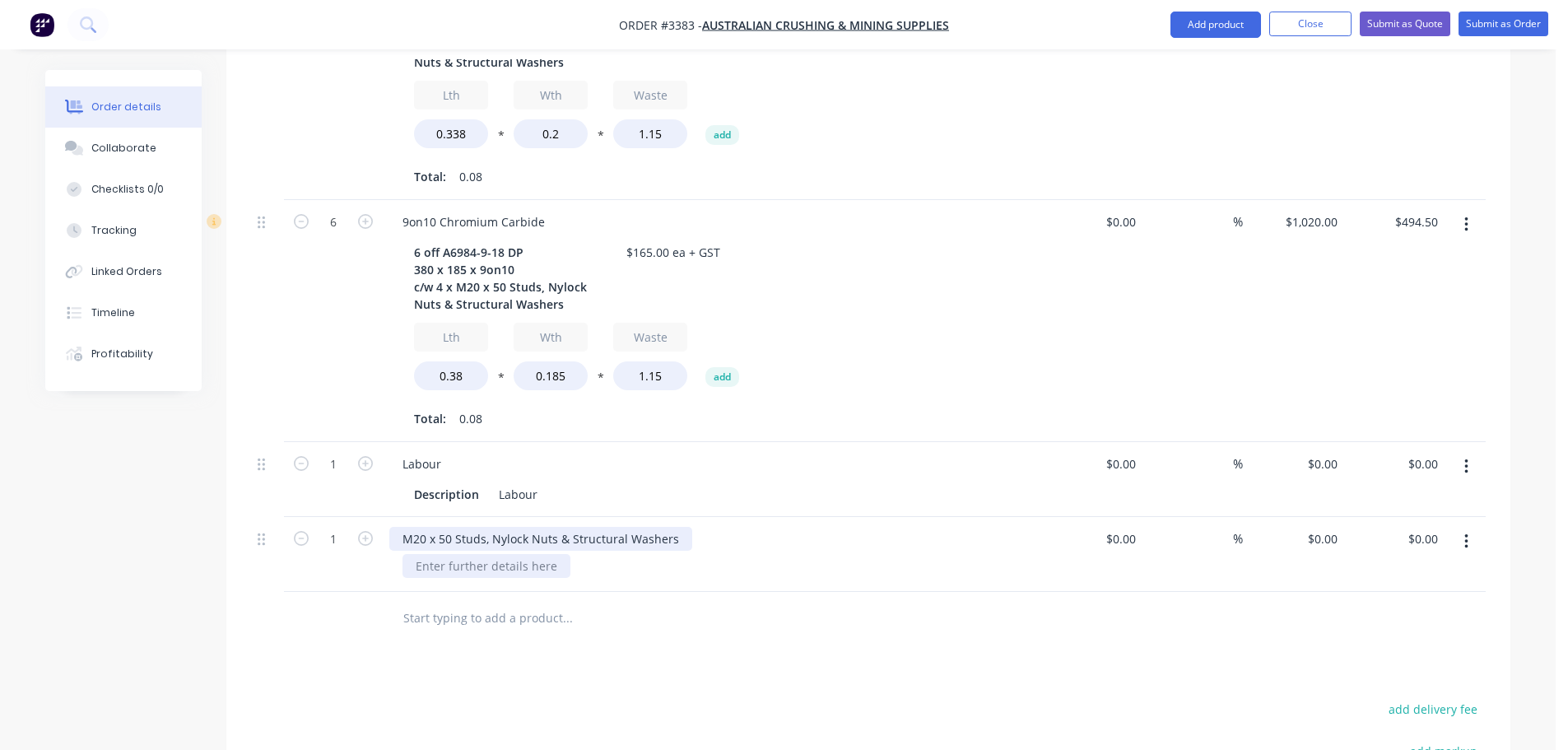
scroll to position [937, 0]
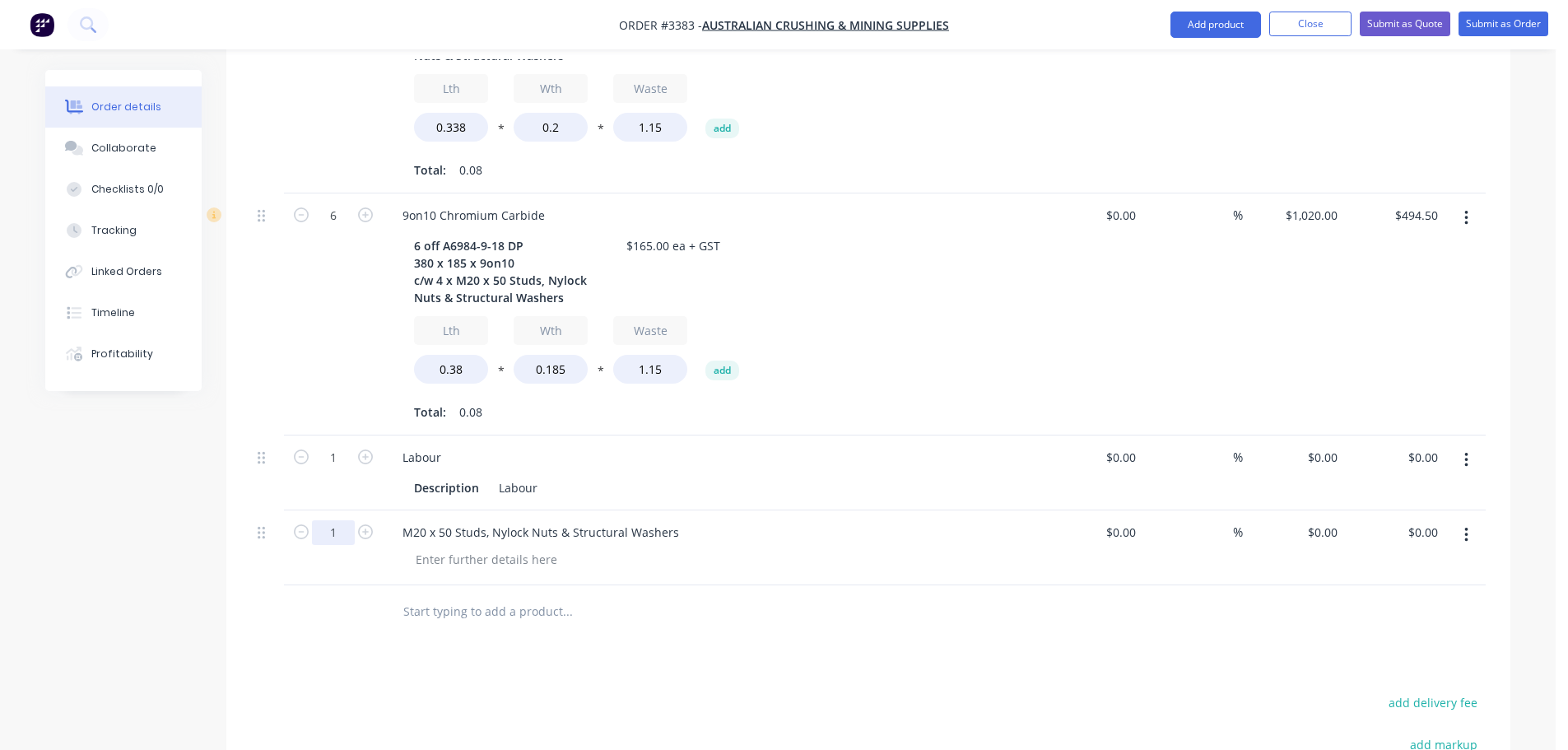
click at [344, 521] on input "1" at bounding box center [333, 533] width 43 height 25
type input "60"
click at [1324, 521] on div "0 $0.00" at bounding box center [1325, 533] width 38 height 24
type input "$15.00"
type input "$900.00"
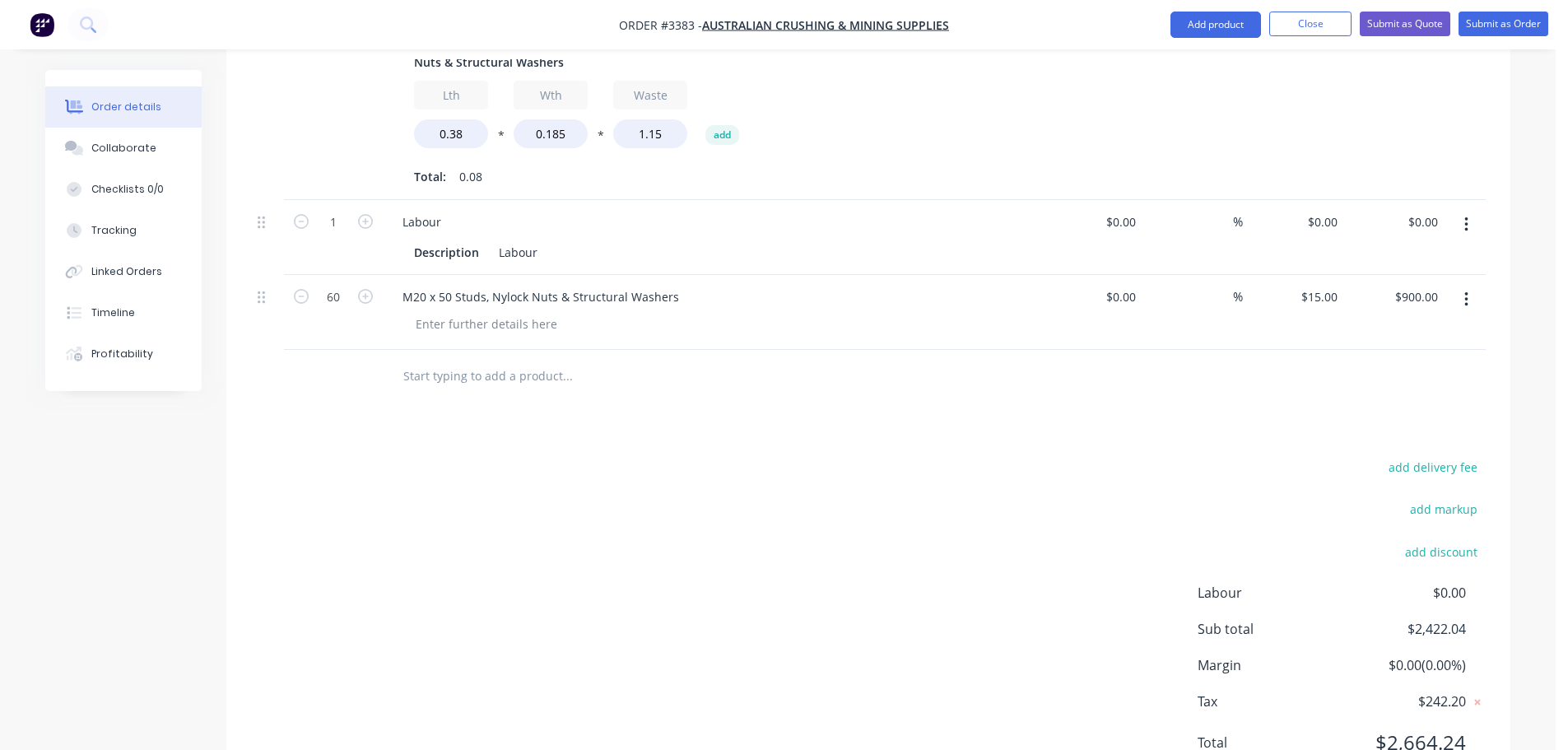
scroll to position [1176, 0]
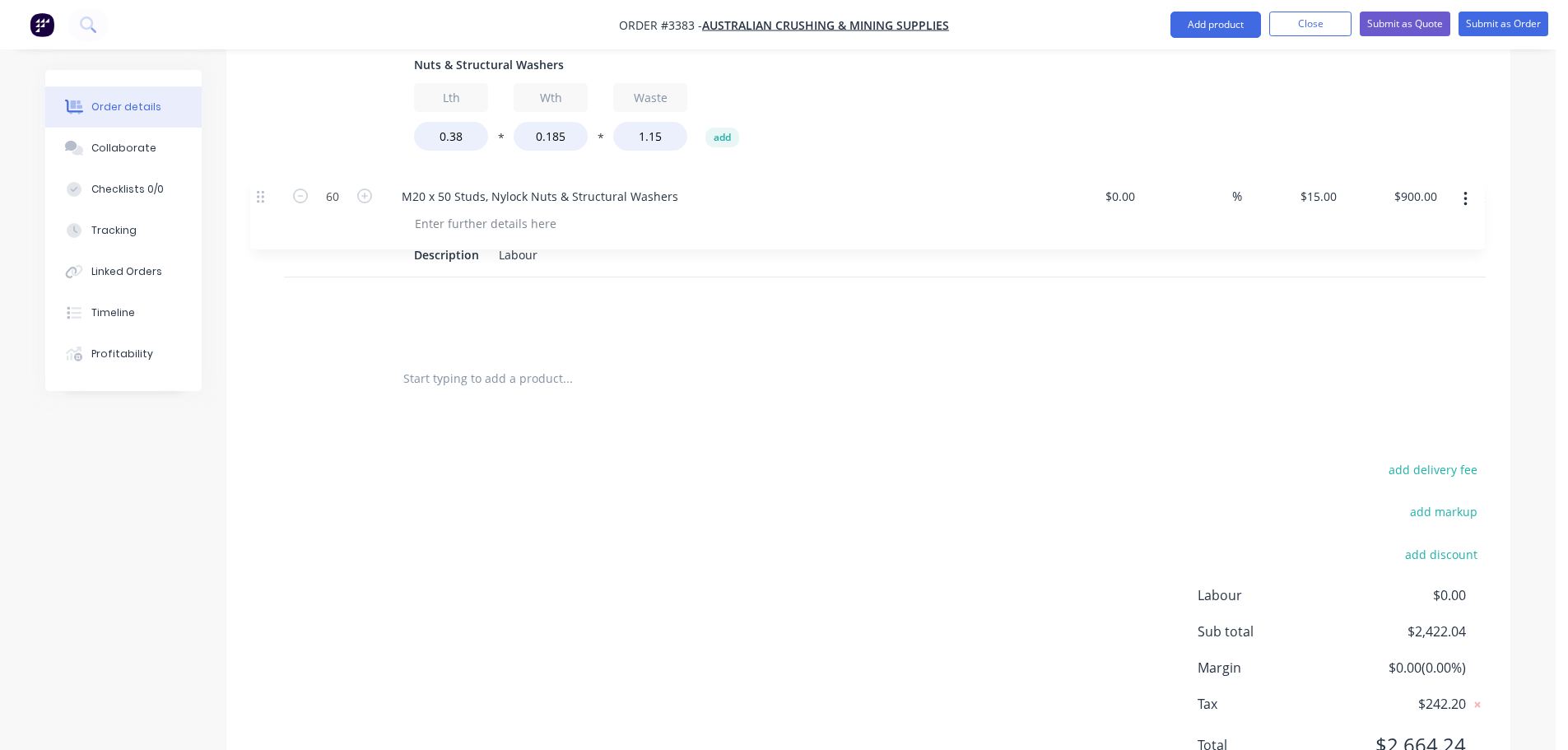
drag, startPoint x: 261, startPoint y: 229, endPoint x: 260, endPoint y: 157, distance: 72.0
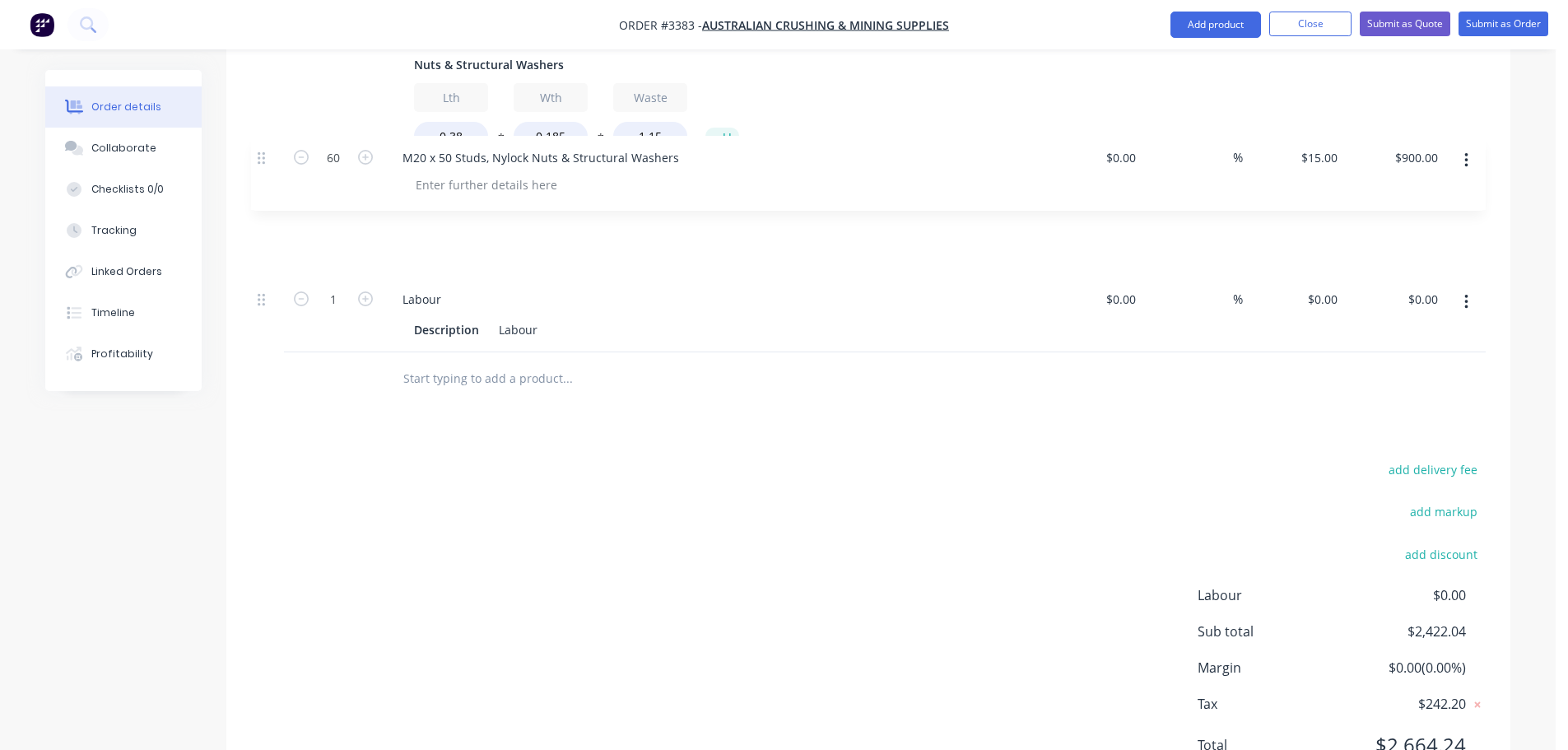
scroll to position [1167, 0]
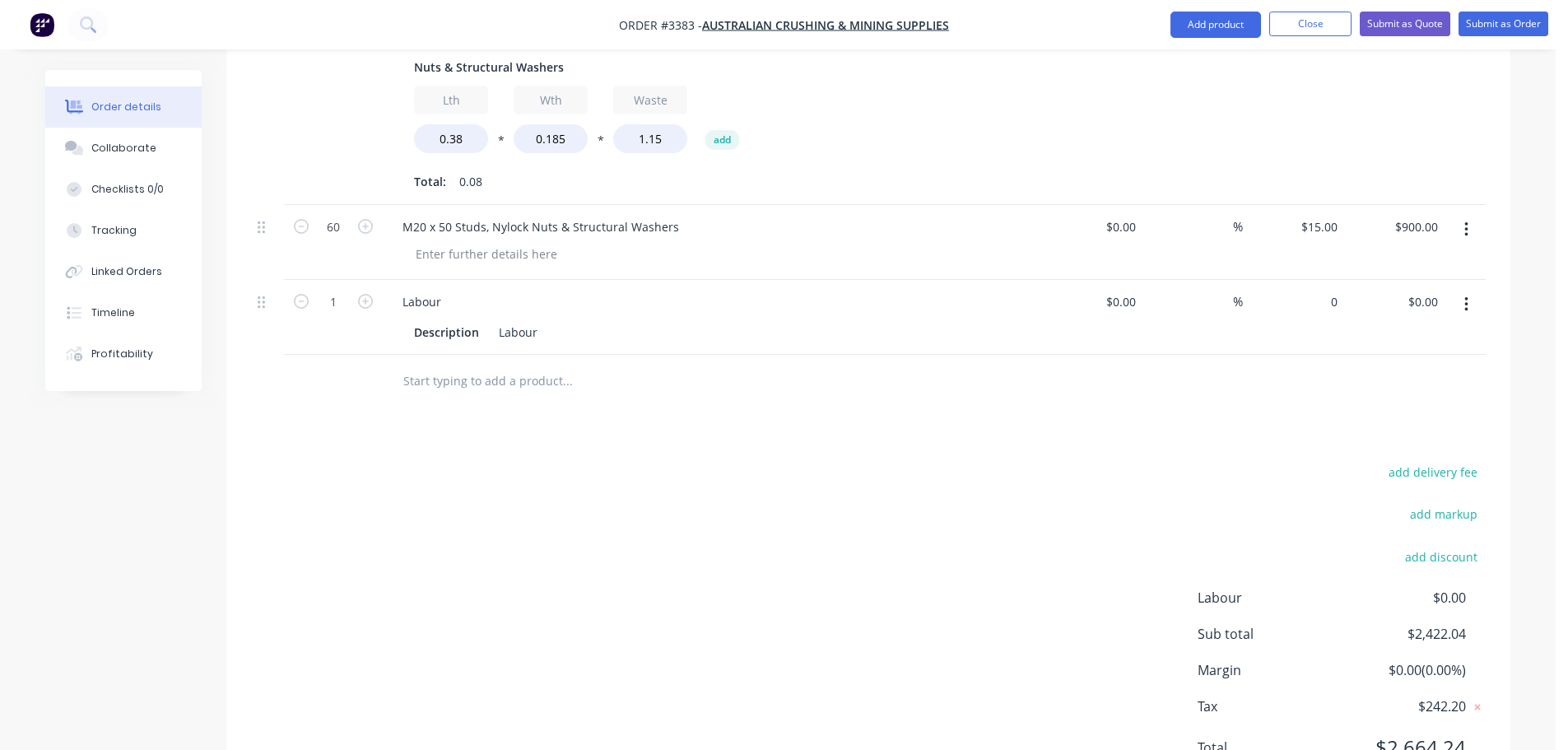
click at [1316, 280] on div "0 $0.00" at bounding box center [1293, 317] width 101 height 75
click at [1327, 290] on input "0" at bounding box center [1334, 302] width 19 height 24
type input "$397.96"
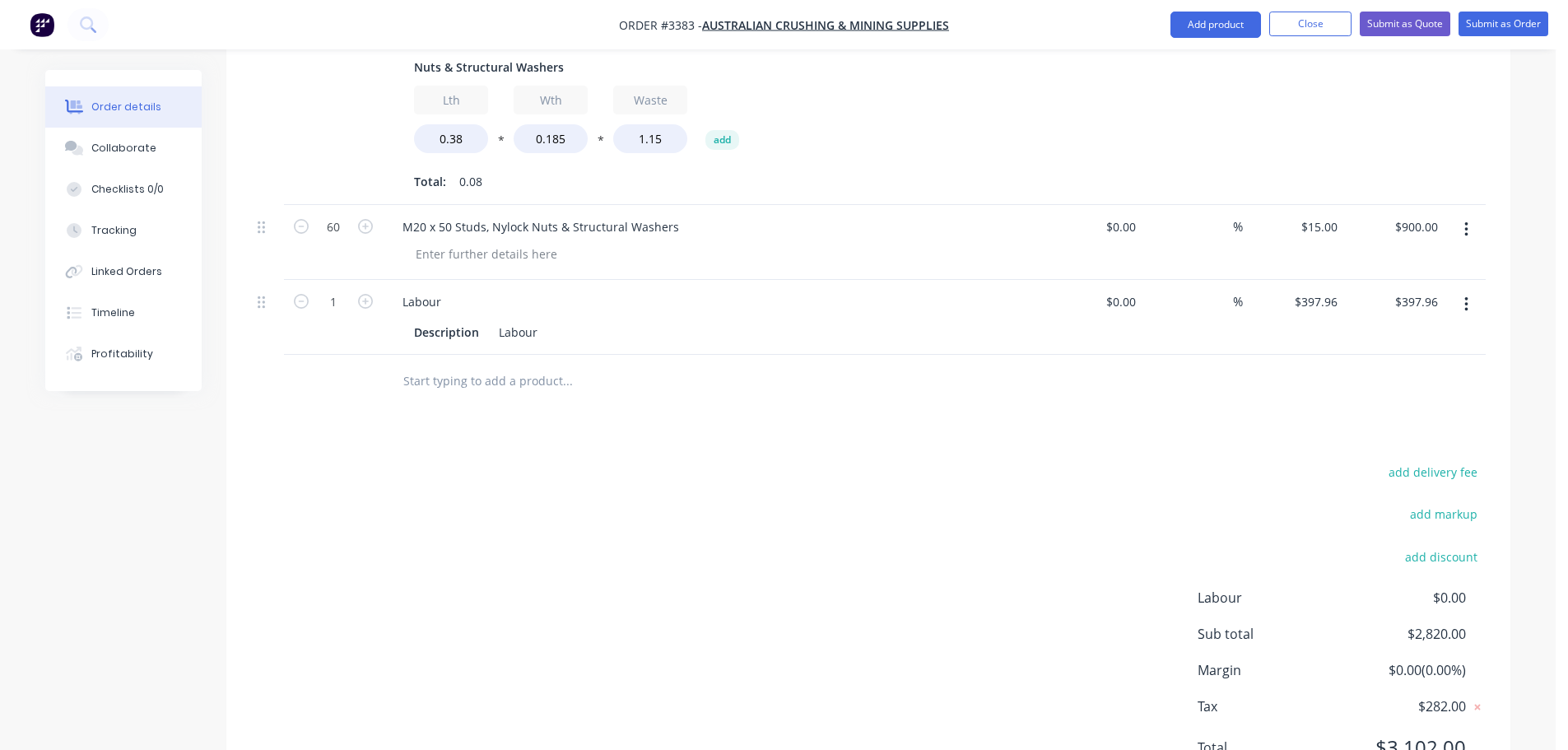
click at [924, 461] on div "add delivery fee add markup add discount Labour $0.00 Sub total $2,820.00 Margi…" at bounding box center [868, 620] width 1235 height 317
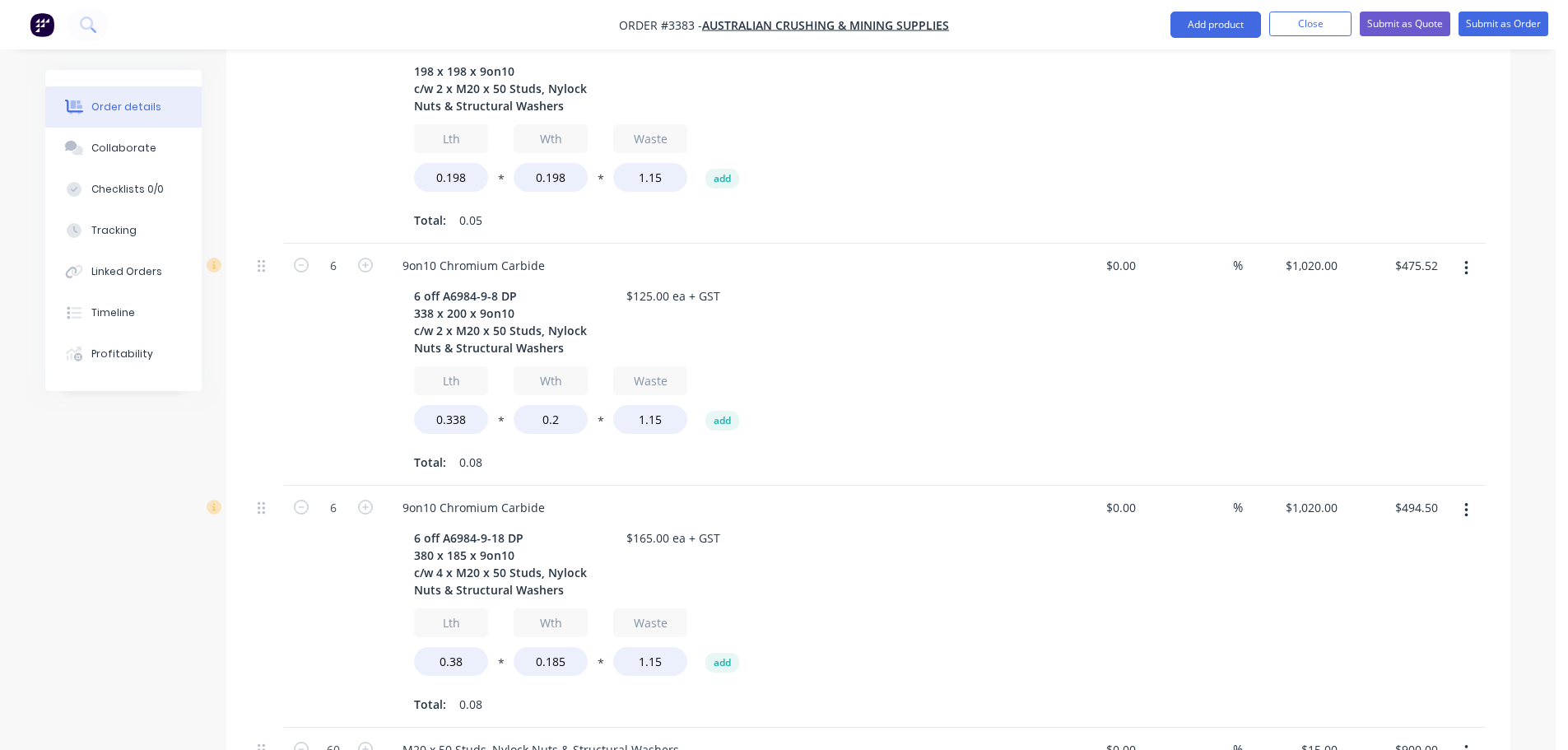
scroll to position [673, 0]
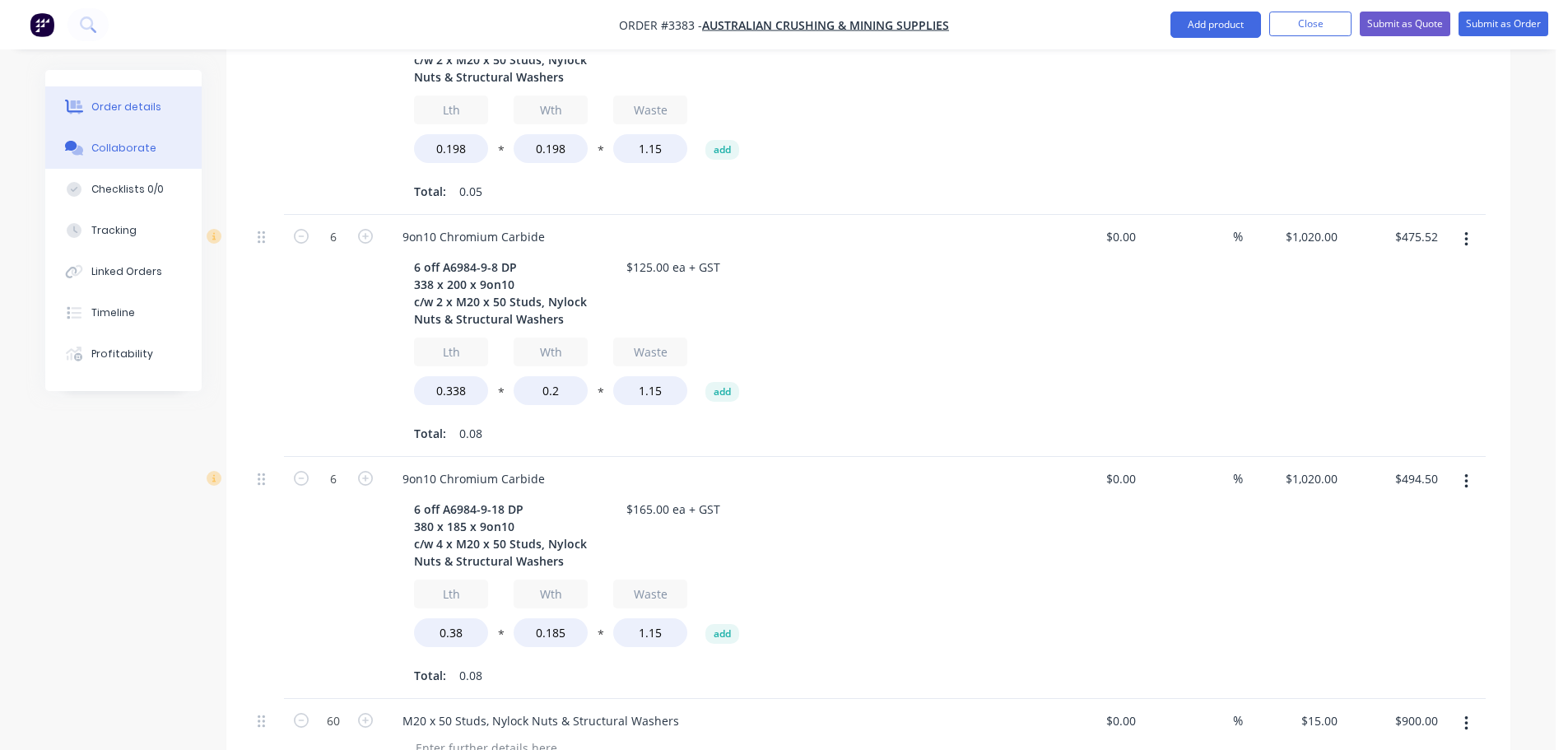
click at [80, 160] on button "Collaborate" at bounding box center [124, 149] width 157 height 42
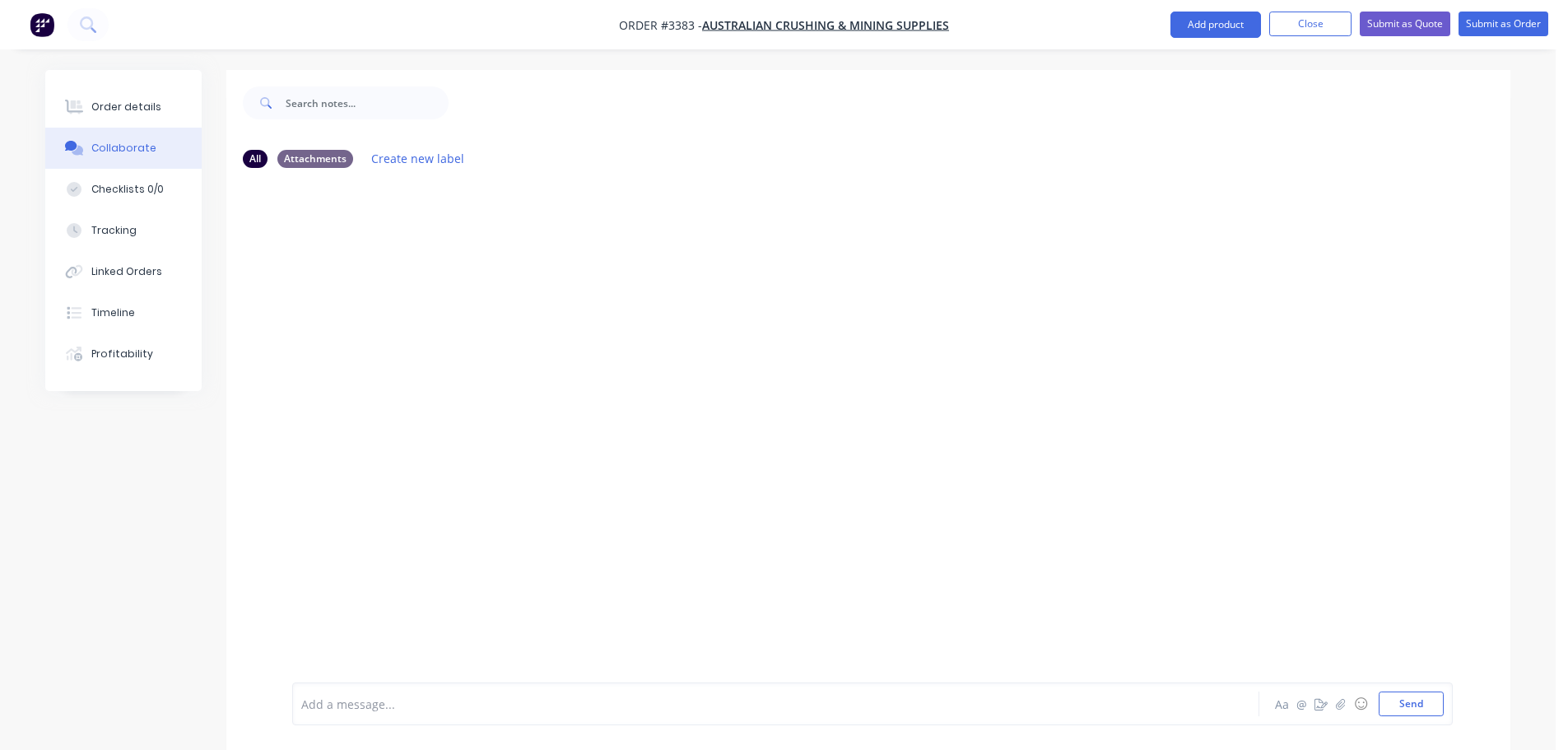
click at [400, 505] on div at bounding box center [868, 432] width 1284 height 501
drag, startPoint x: 1397, startPoint y: 711, endPoint x: 1040, endPoint y: 479, distance: 425.8
click at [1397, 711] on button "Send" at bounding box center [1411, 703] width 65 height 25
click at [177, 108] on button "Order details" at bounding box center [124, 107] width 157 height 42
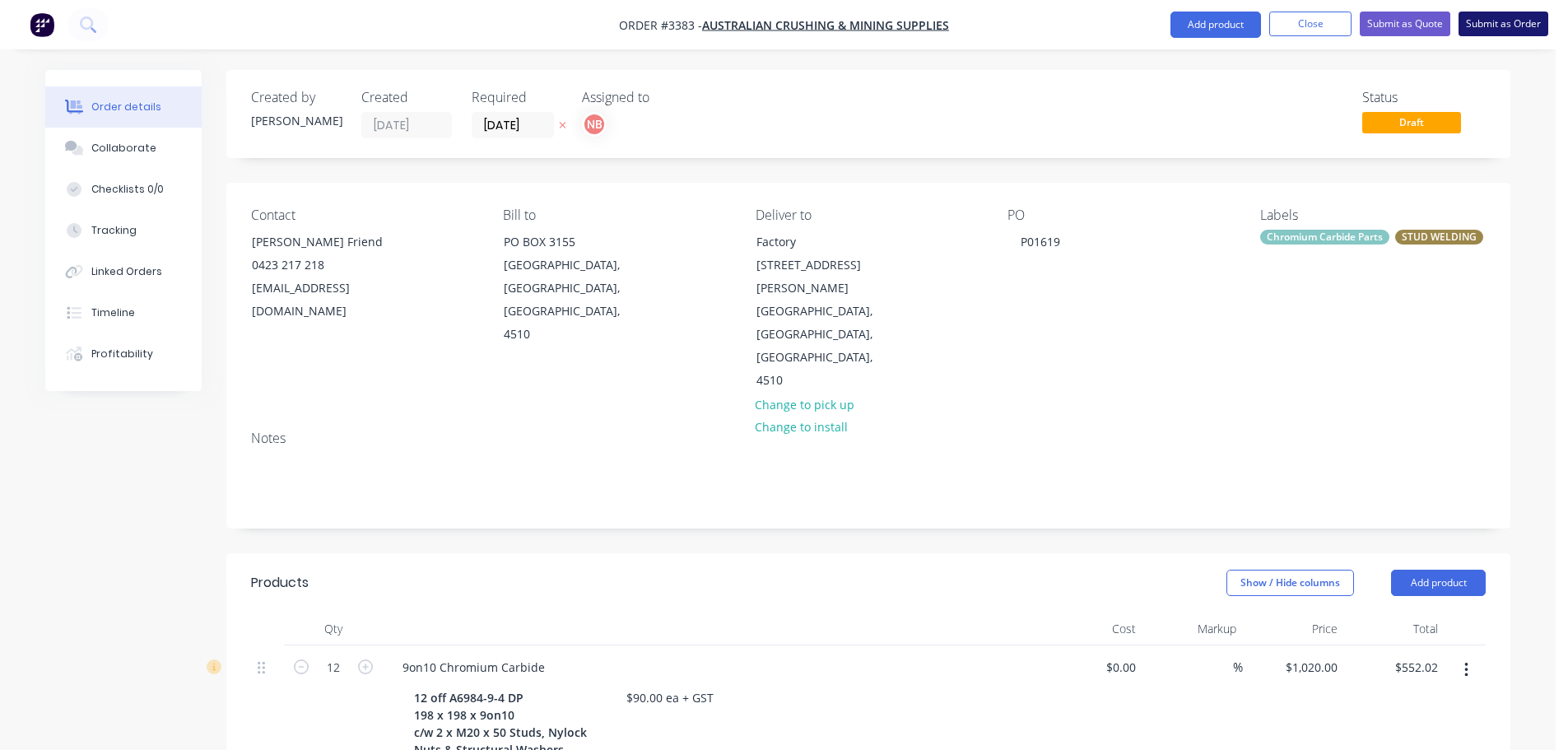
click at [1510, 20] on button "Submit as Order" at bounding box center [1504, 24] width 89 height 25
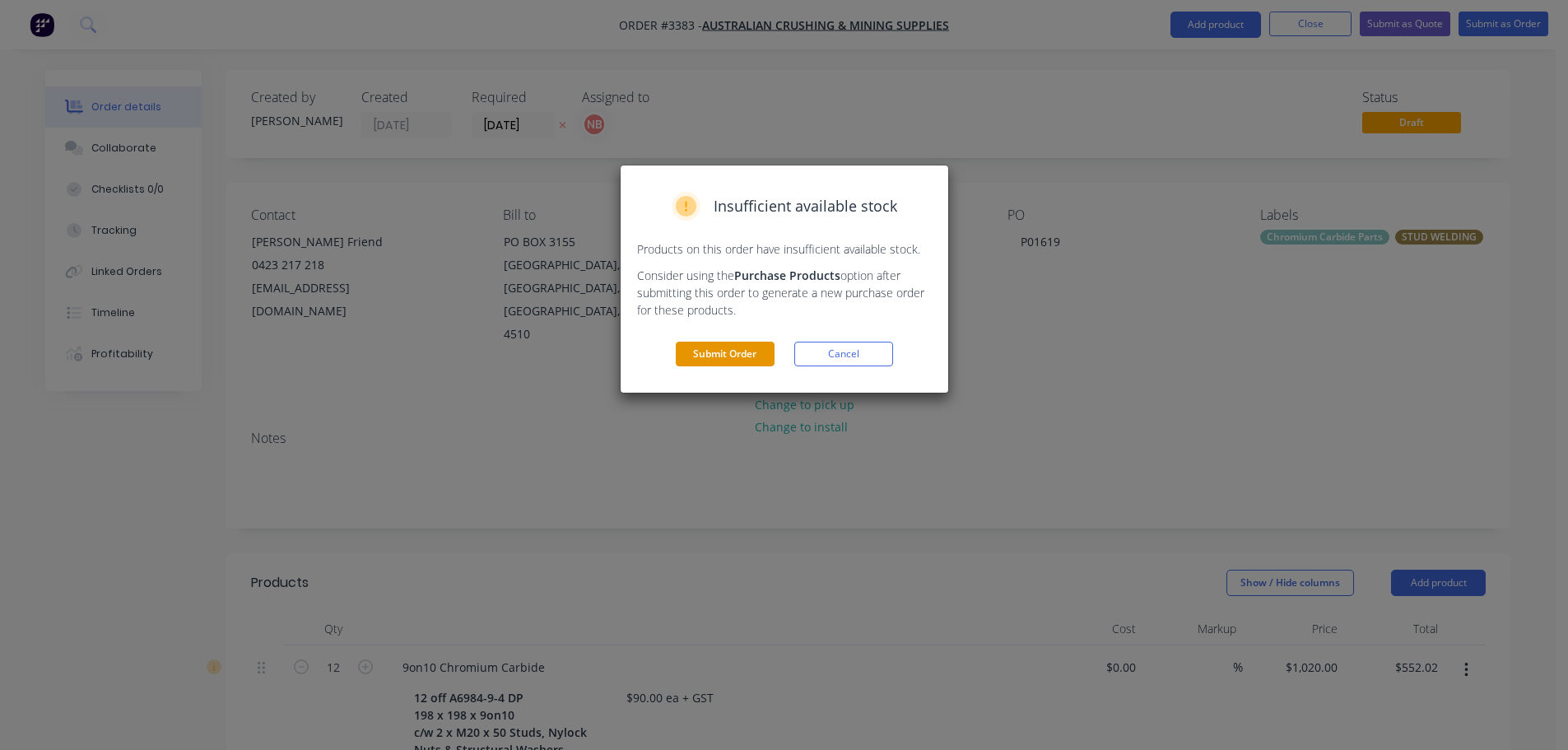
click at [702, 362] on button "Submit Order" at bounding box center [725, 353] width 99 height 25
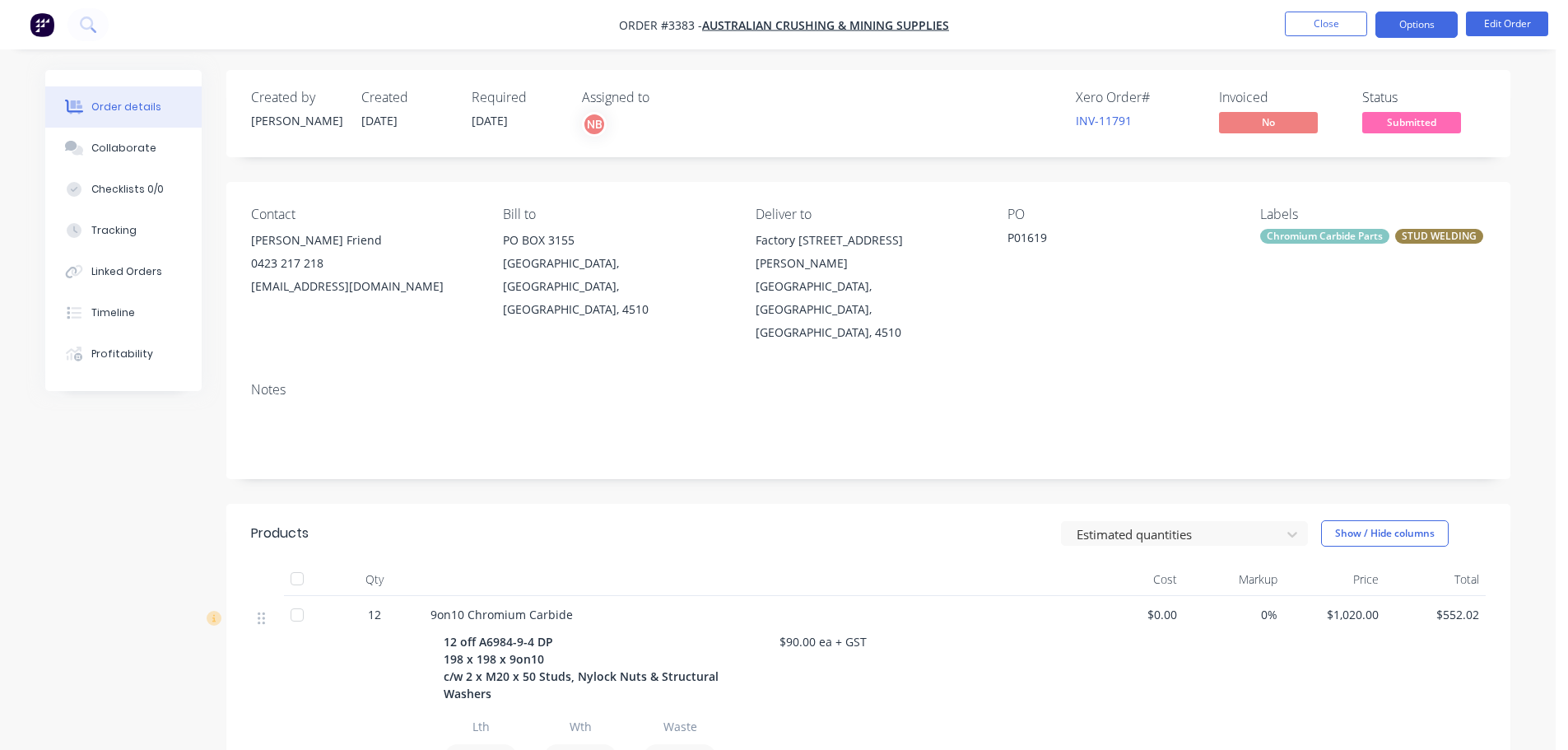
click at [1430, 22] on button "Options" at bounding box center [1416, 25] width 82 height 27
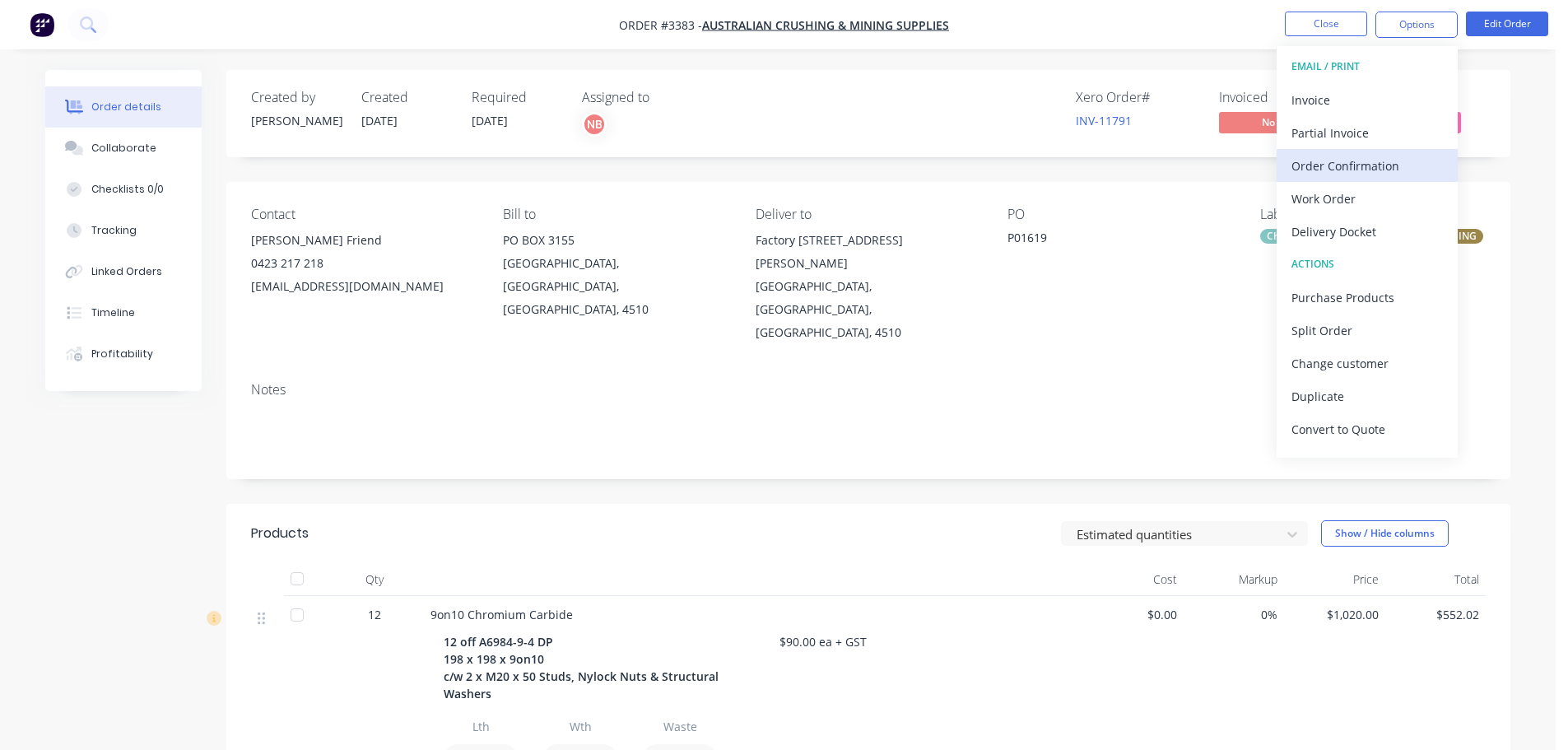
click at [1346, 175] on div "Order Confirmation" at bounding box center [1367, 166] width 152 height 24
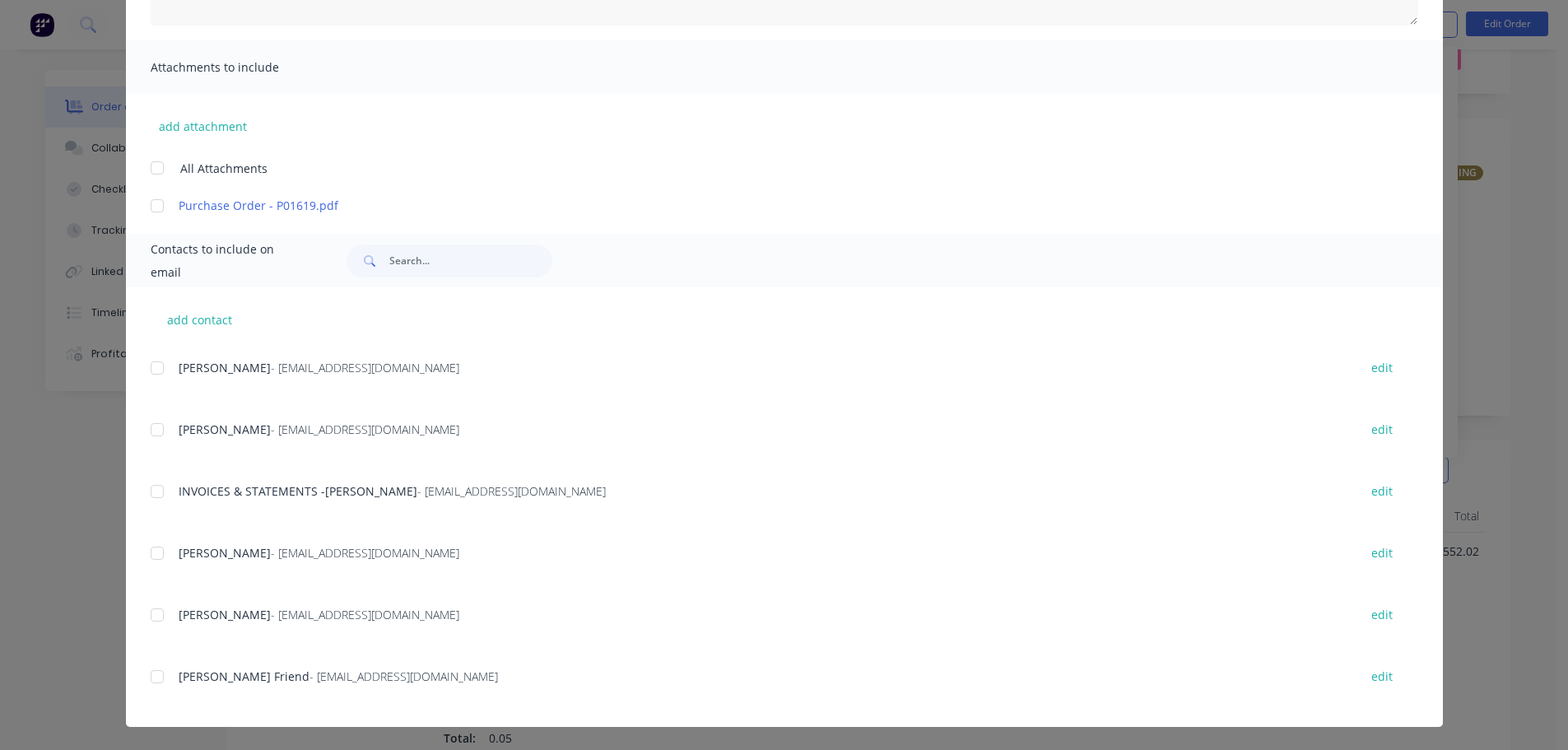
scroll to position [82, 0]
click at [153, 670] on div at bounding box center [157, 677] width 33 height 33
type textarea "Thank you for your order! Click 'view my order' to see your order confirmation.…"
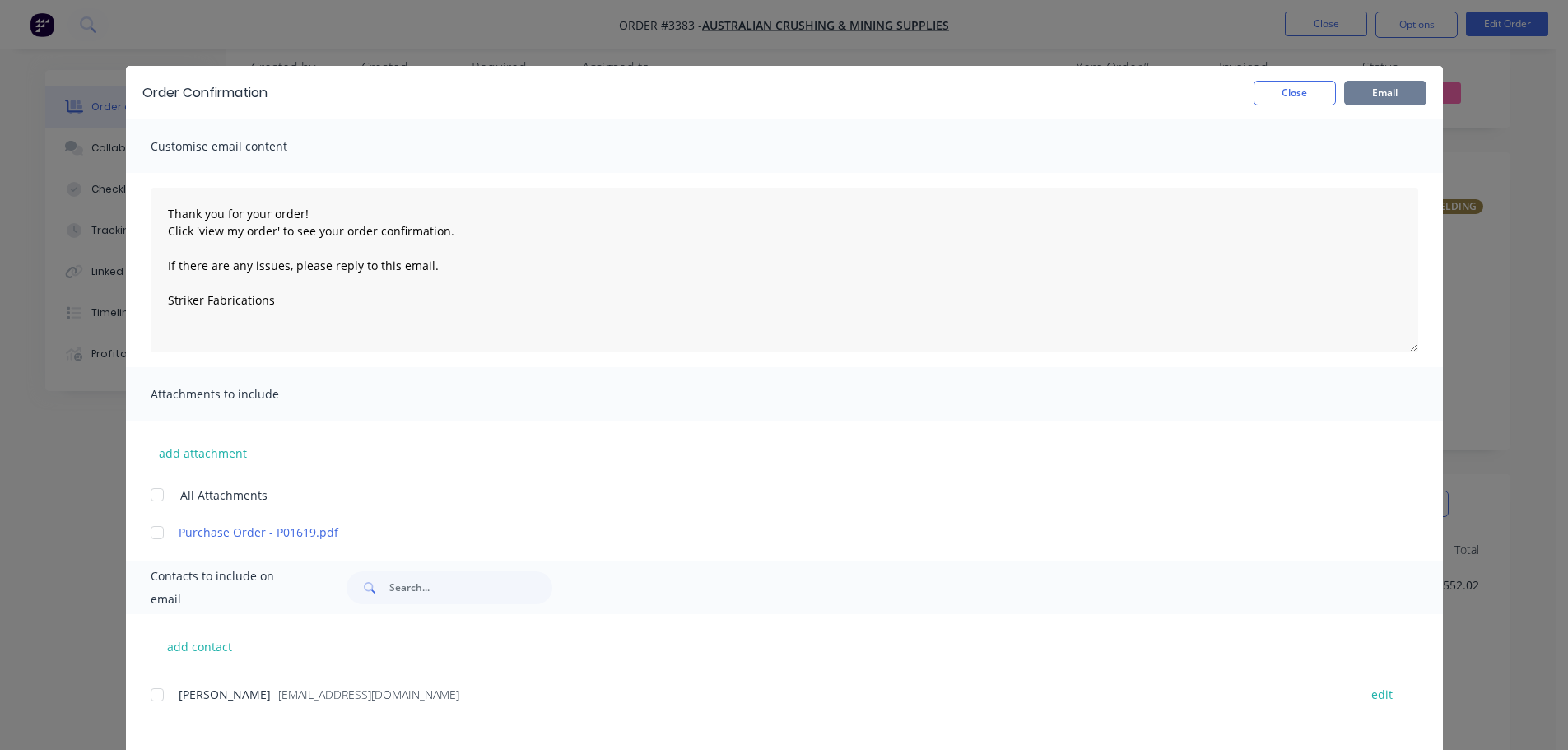
scroll to position [0, 0]
click at [1371, 89] on button "Email" at bounding box center [1385, 92] width 82 height 25
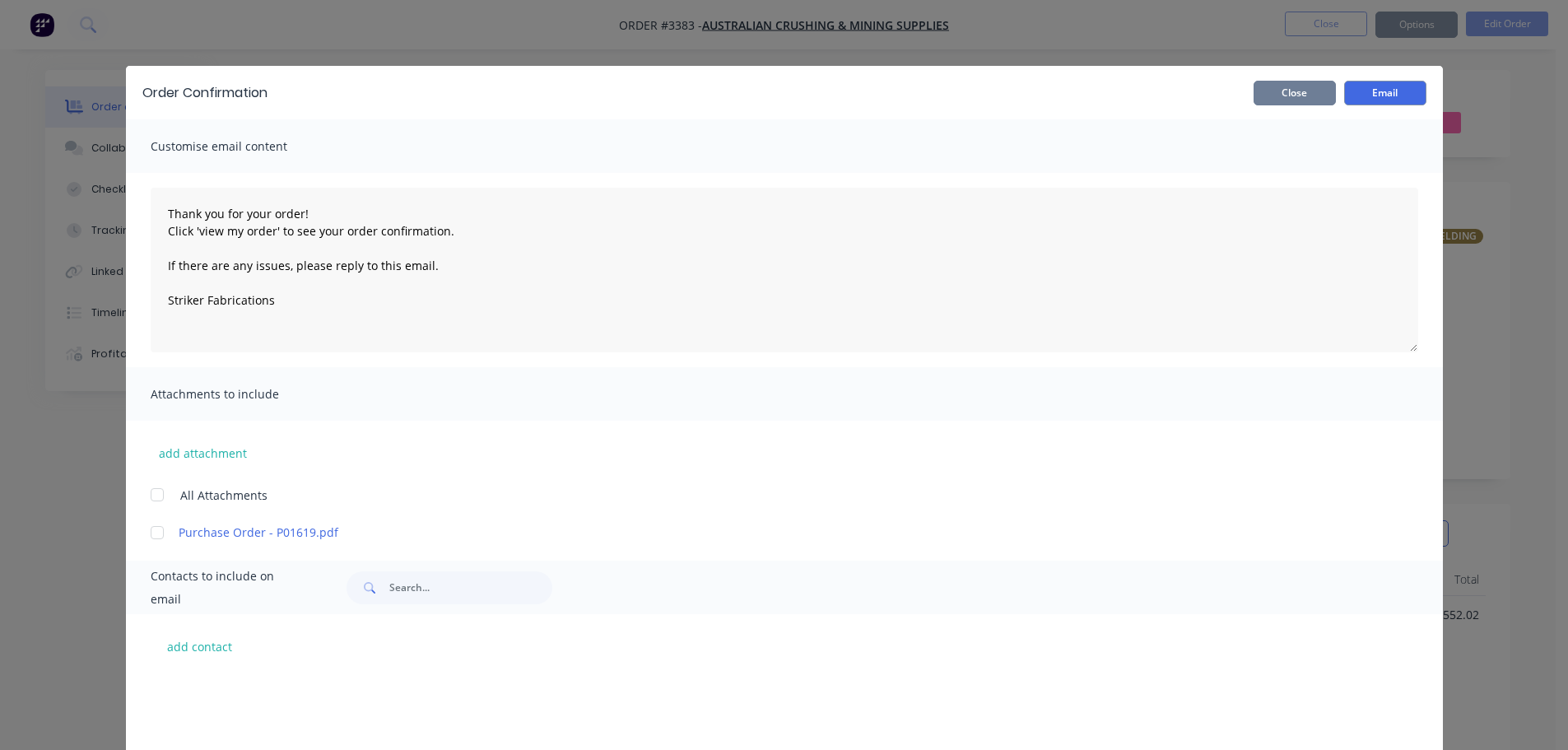
scroll to position [304, 0]
click at [1293, 89] on button "Close" at bounding box center [1294, 92] width 82 height 25
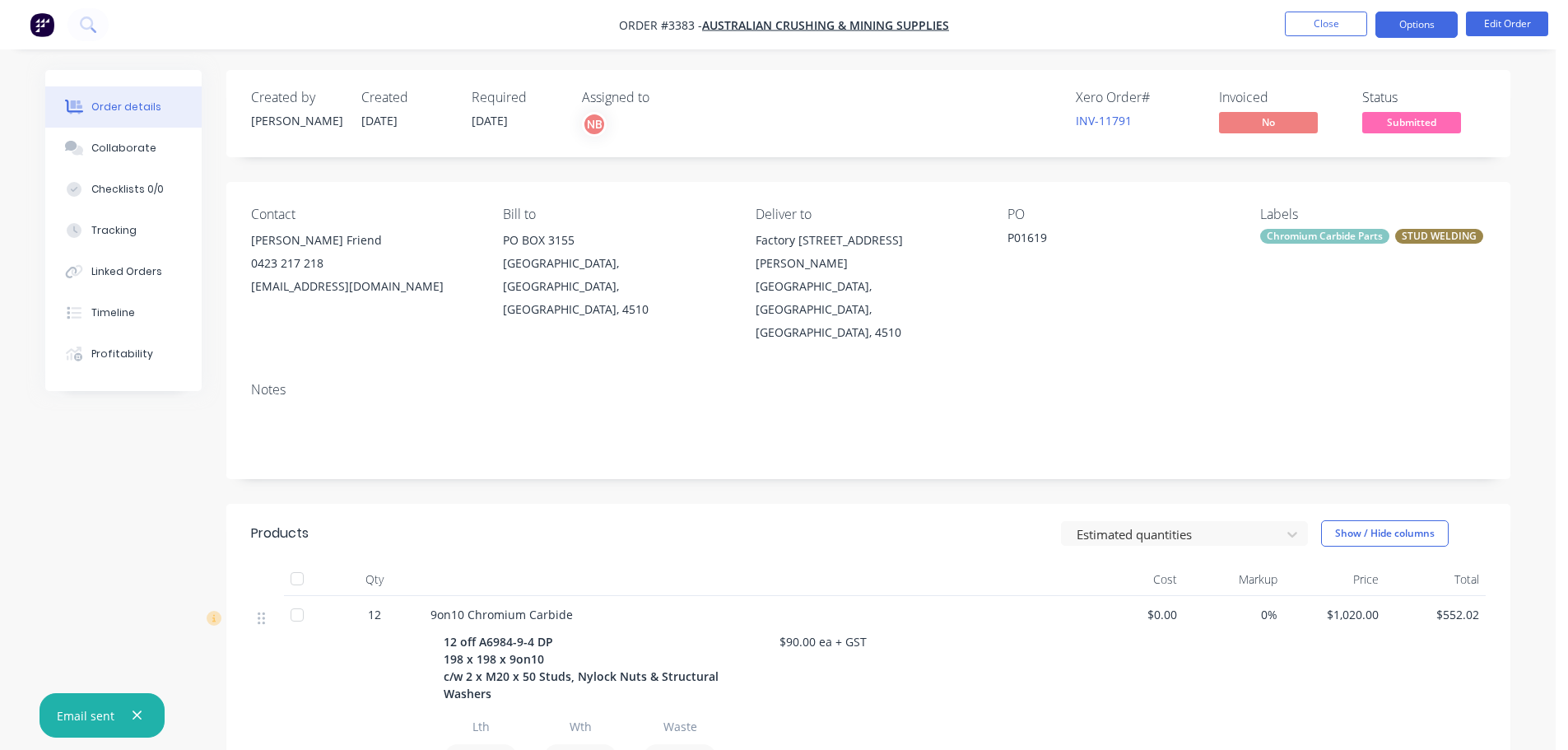
click at [1415, 22] on button "Options" at bounding box center [1416, 25] width 82 height 27
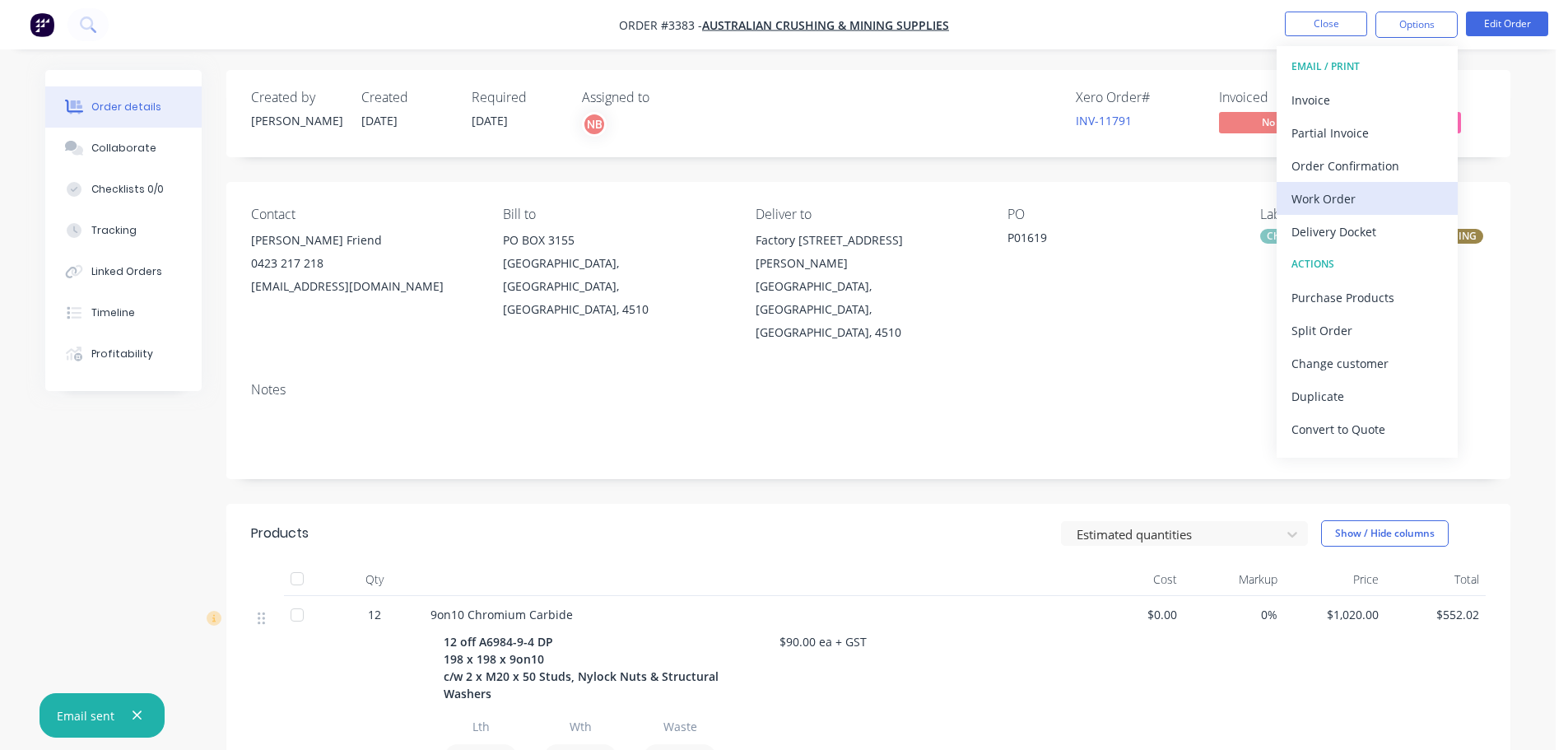
drag, startPoint x: 1332, startPoint y: 184, endPoint x: 1327, endPoint y: 191, distance: 8.6
click at [1327, 191] on div "EMAIL / PRINT Invoice Partial Invoice Order Confirmation Work Order Delivery Do…" at bounding box center [1367, 251] width 181 height 412
click at [1327, 191] on div "Work Order" at bounding box center [1367, 198] width 152 height 24
click at [1325, 192] on div "Custom" at bounding box center [1367, 198] width 152 height 24
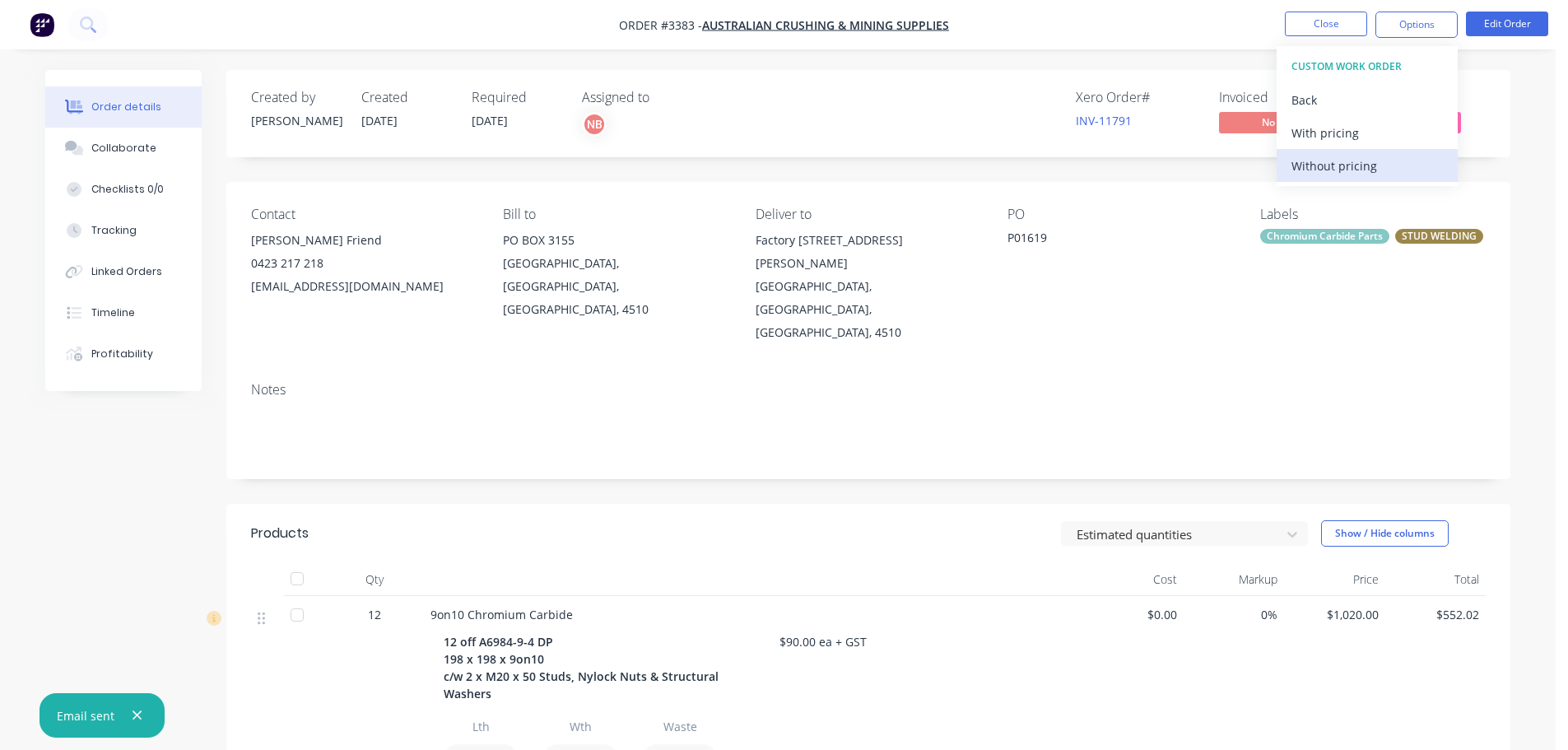
click at [1326, 174] on div "Without pricing" at bounding box center [1367, 166] width 152 height 24
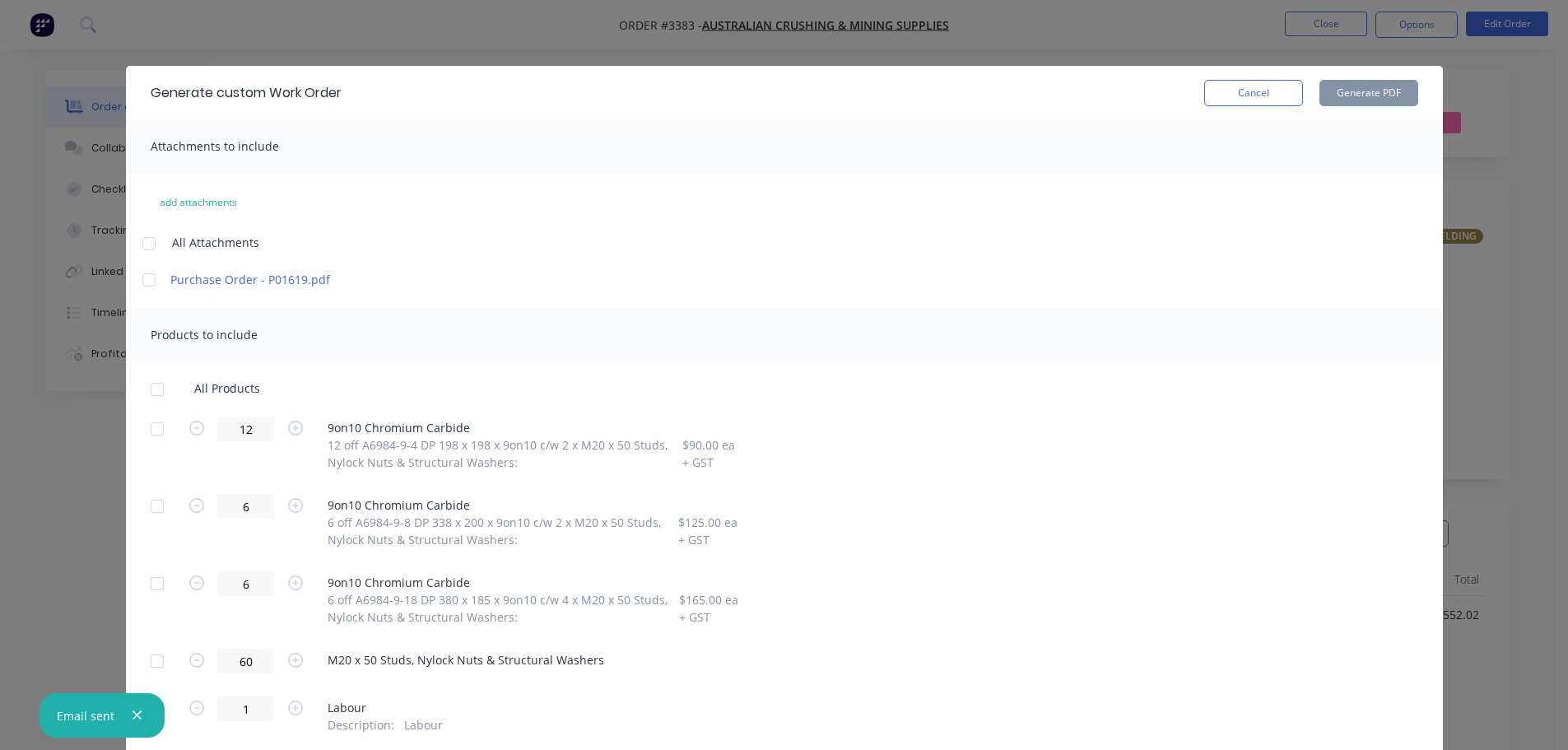
click at [155, 427] on div at bounding box center [157, 429] width 33 height 33
click at [157, 511] on div at bounding box center [157, 506] width 33 height 33
click at [164, 589] on div at bounding box center [157, 583] width 33 height 33
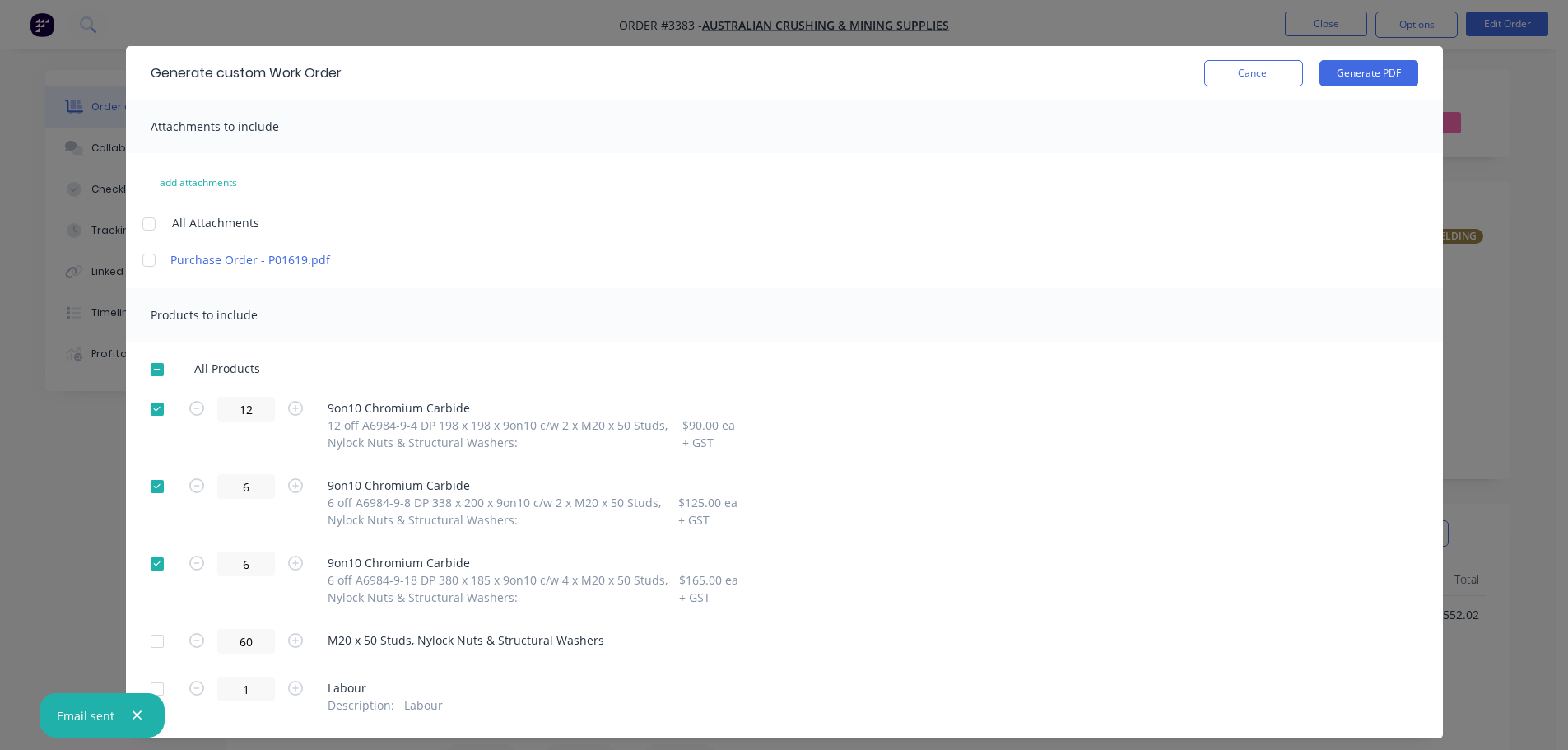
scroll to position [0, 0]
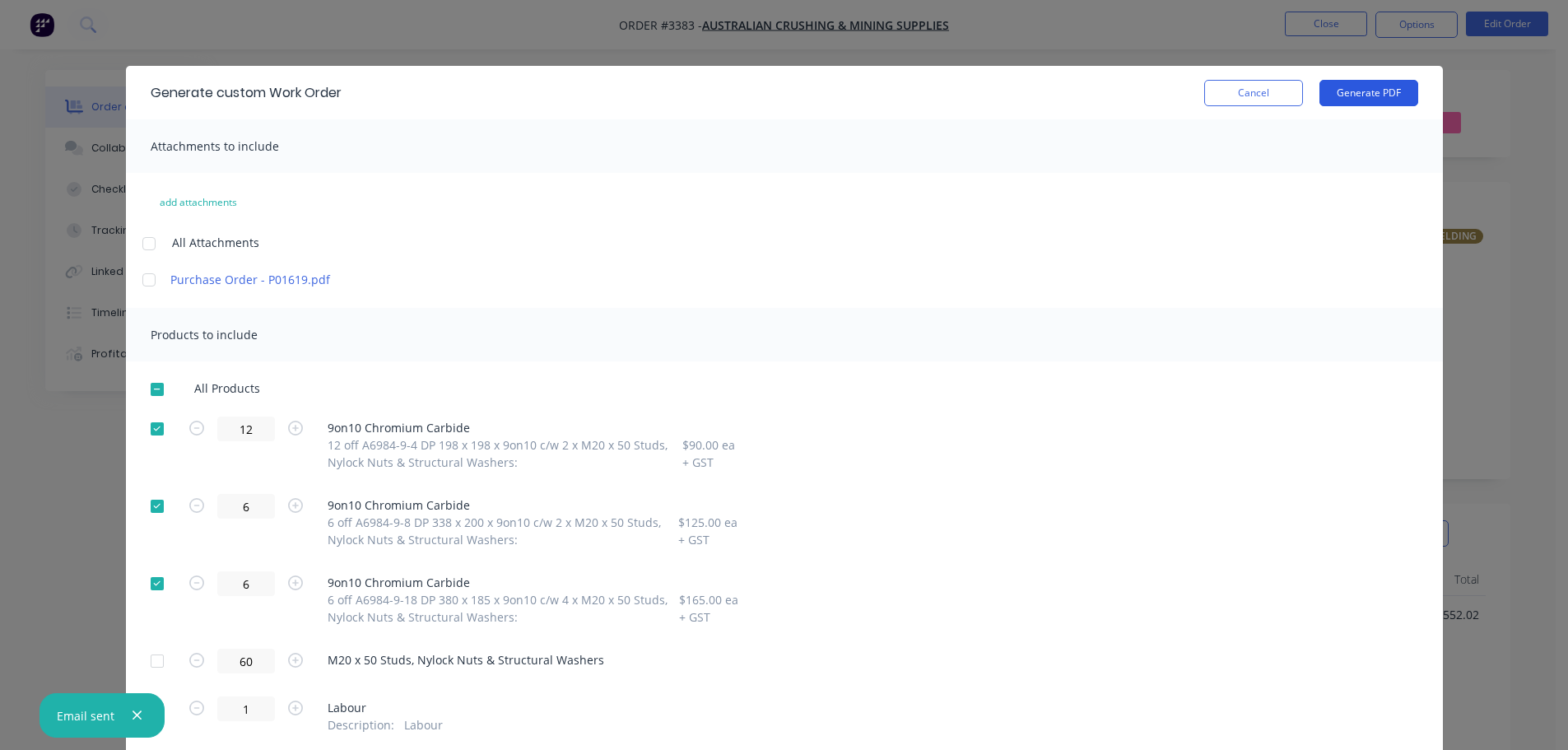
click at [1378, 95] on button "Generate PDF" at bounding box center [1369, 93] width 99 height 27
click at [1241, 89] on button "Cancel" at bounding box center [1254, 93] width 99 height 27
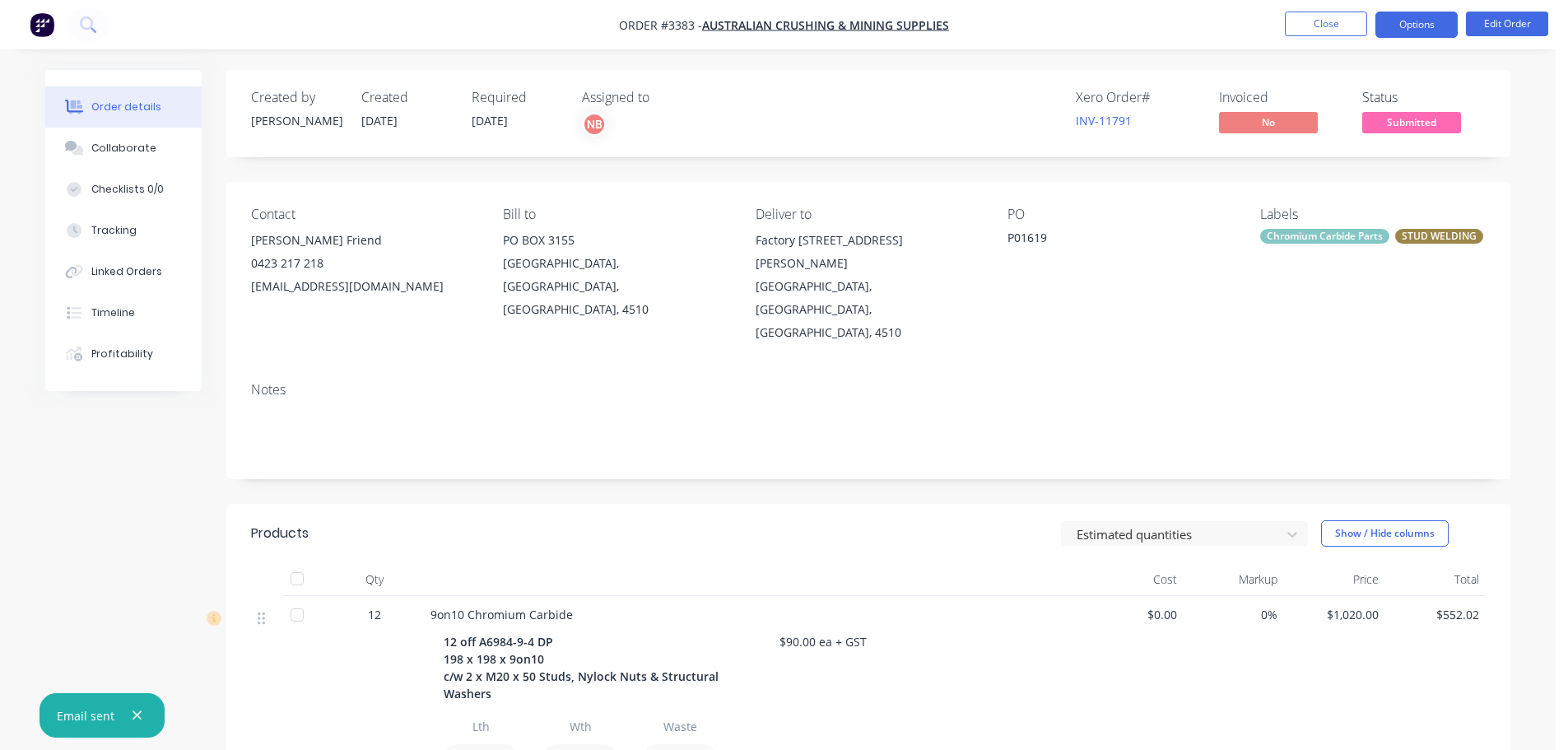
click at [1401, 23] on button "Options" at bounding box center [1416, 25] width 82 height 27
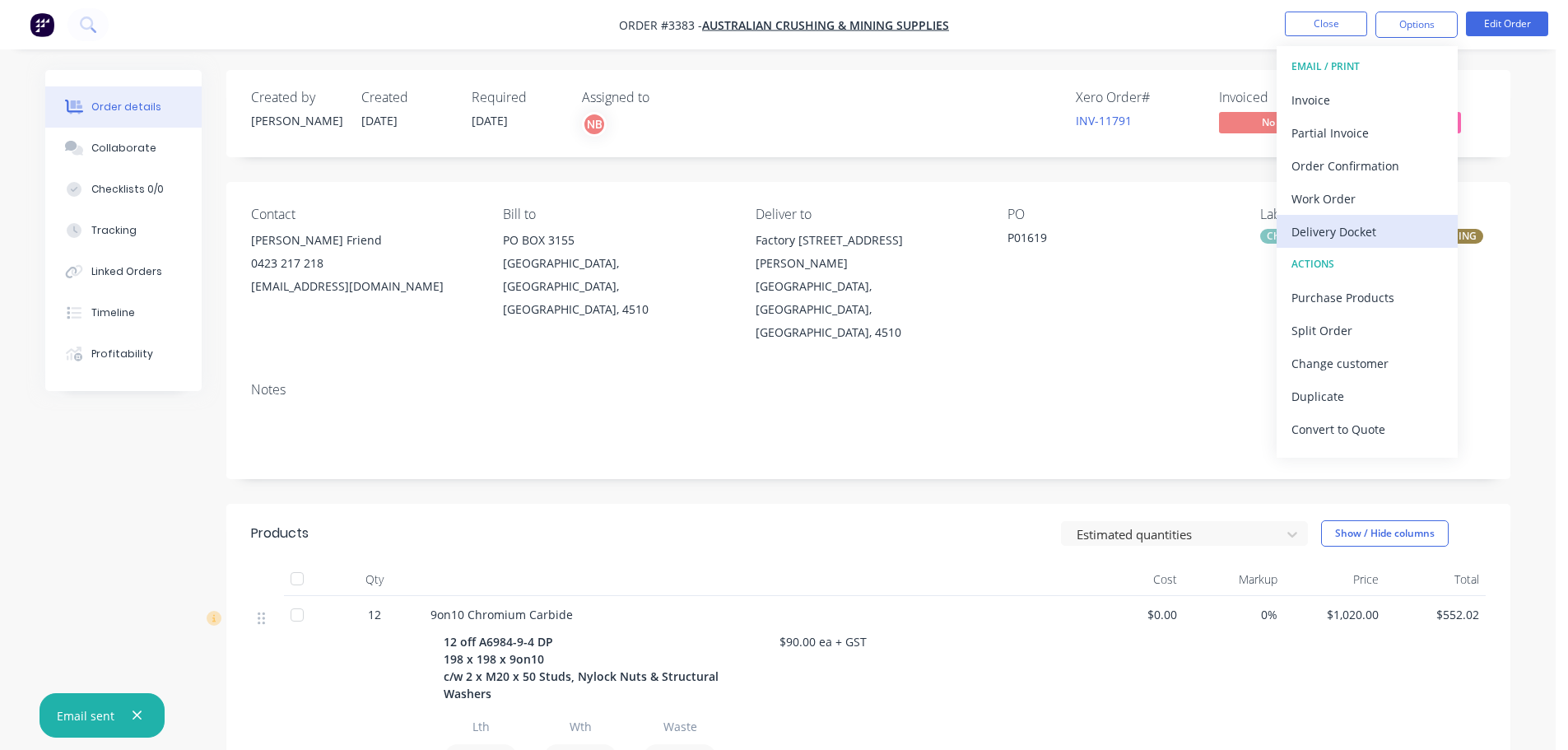
click at [1336, 233] on div "Delivery Docket" at bounding box center [1367, 232] width 152 height 24
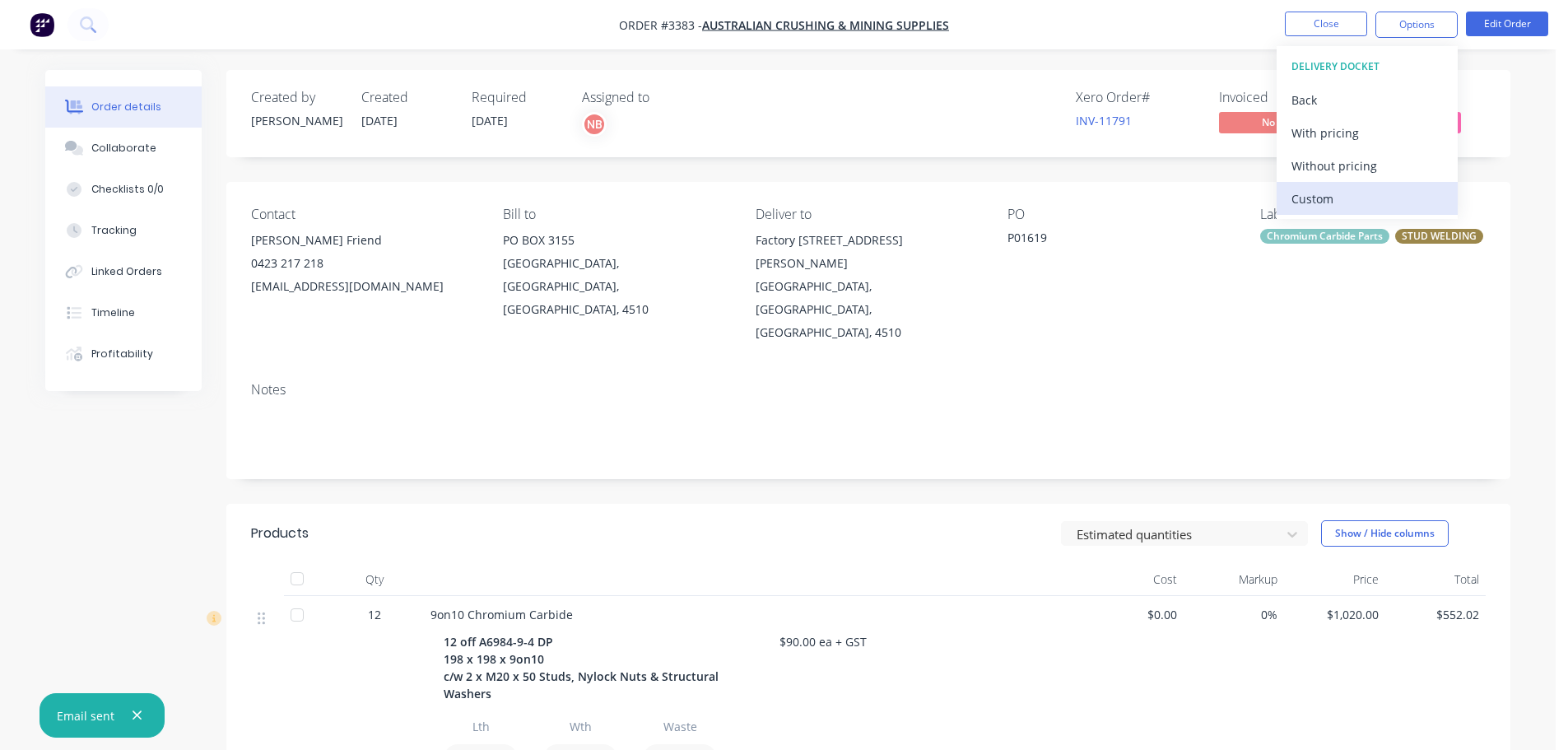
click at [1329, 204] on div "Custom" at bounding box center [1367, 198] width 152 height 24
click at [1324, 158] on div "Without pricing" at bounding box center [1367, 166] width 152 height 24
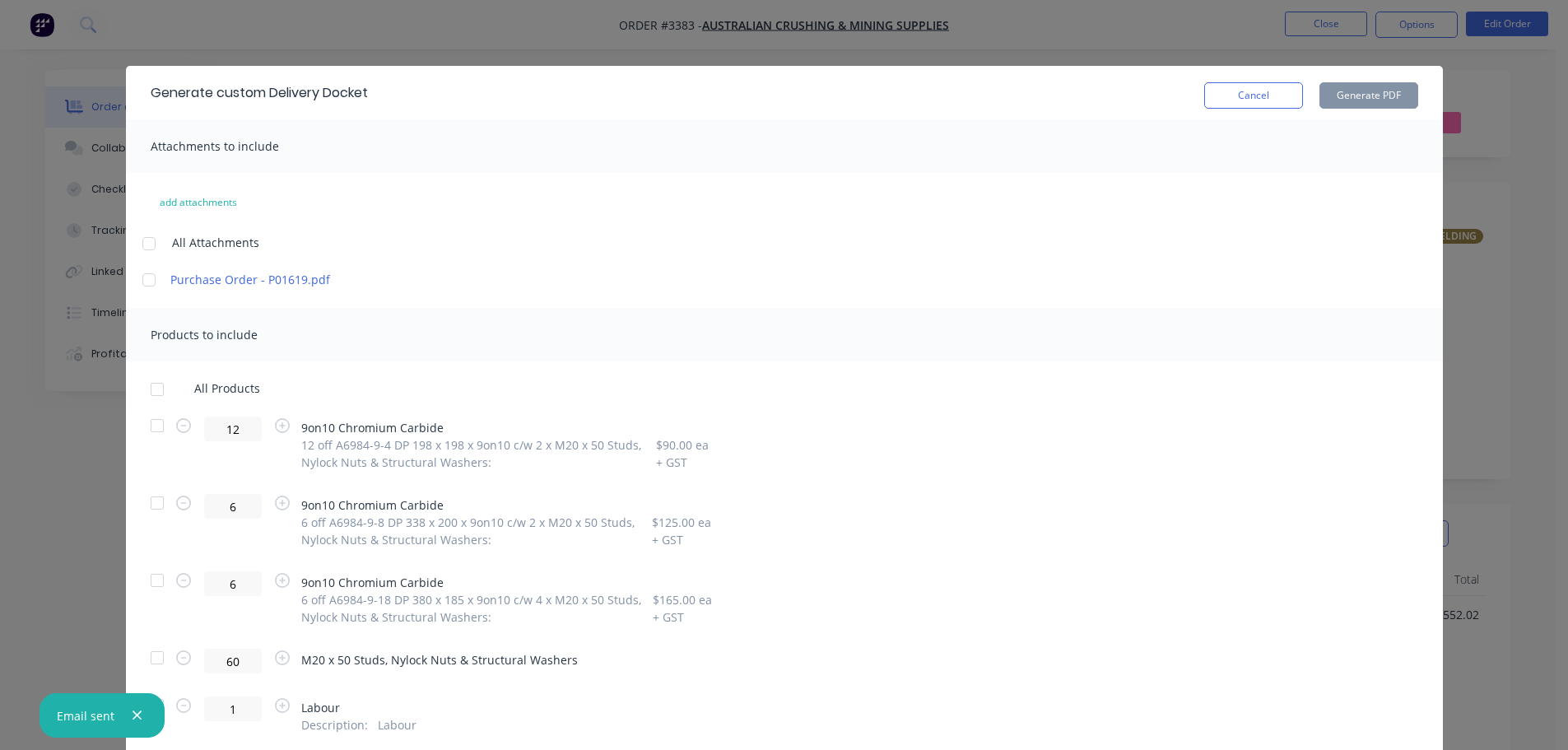
click at [153, 426] on div at bounding box center [157, 426] width 33 height 33
click at [157, 506] on div at bounding box center [157, 503] width 33 height 33
click at [154, 578] on div at bounding box center [157, 580] width 33 height 33
click at [1335, 87] on button "Generate PDF" at bounding box center [1369, 95] width 99 height 27
click at [1281, 98] on button "Cancel" at bounding box center [1254, 95] width 99 height 27
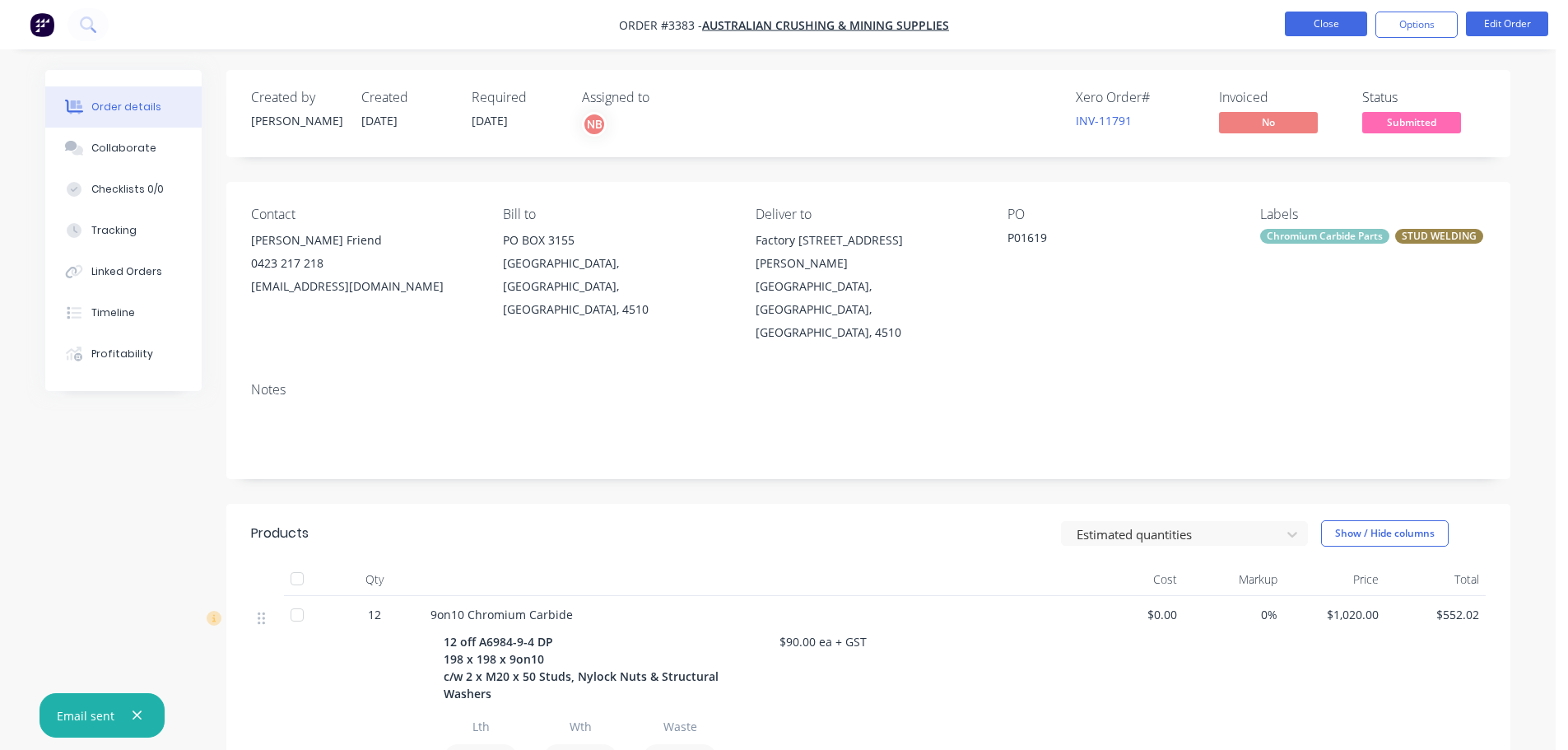
click at [1325, 27] on button "Close" at bounding box center [1326, 24] width 82 height 25
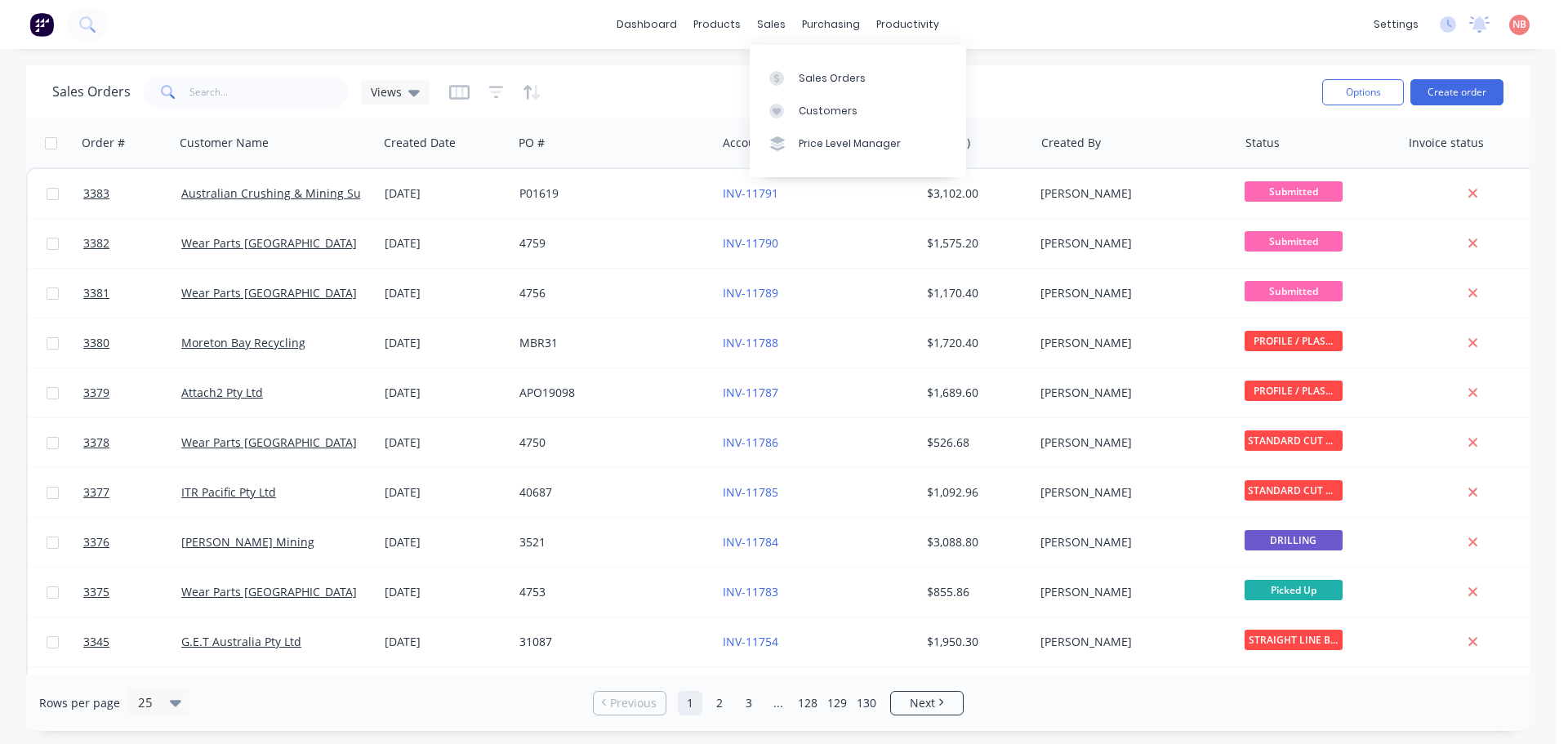
click at [789, 59] on div "Sales Orders Customers Price Level Manager" at bounding box center [858, 111] width 216 height 132
drag, startPoint x: 790, startPoint y: 65, endPoint x: 814, endPoint y: 64, distance: 24.0
click at [790, 65] on link "Sales Orders" at bounding box center [858, 77] width 216 height 32
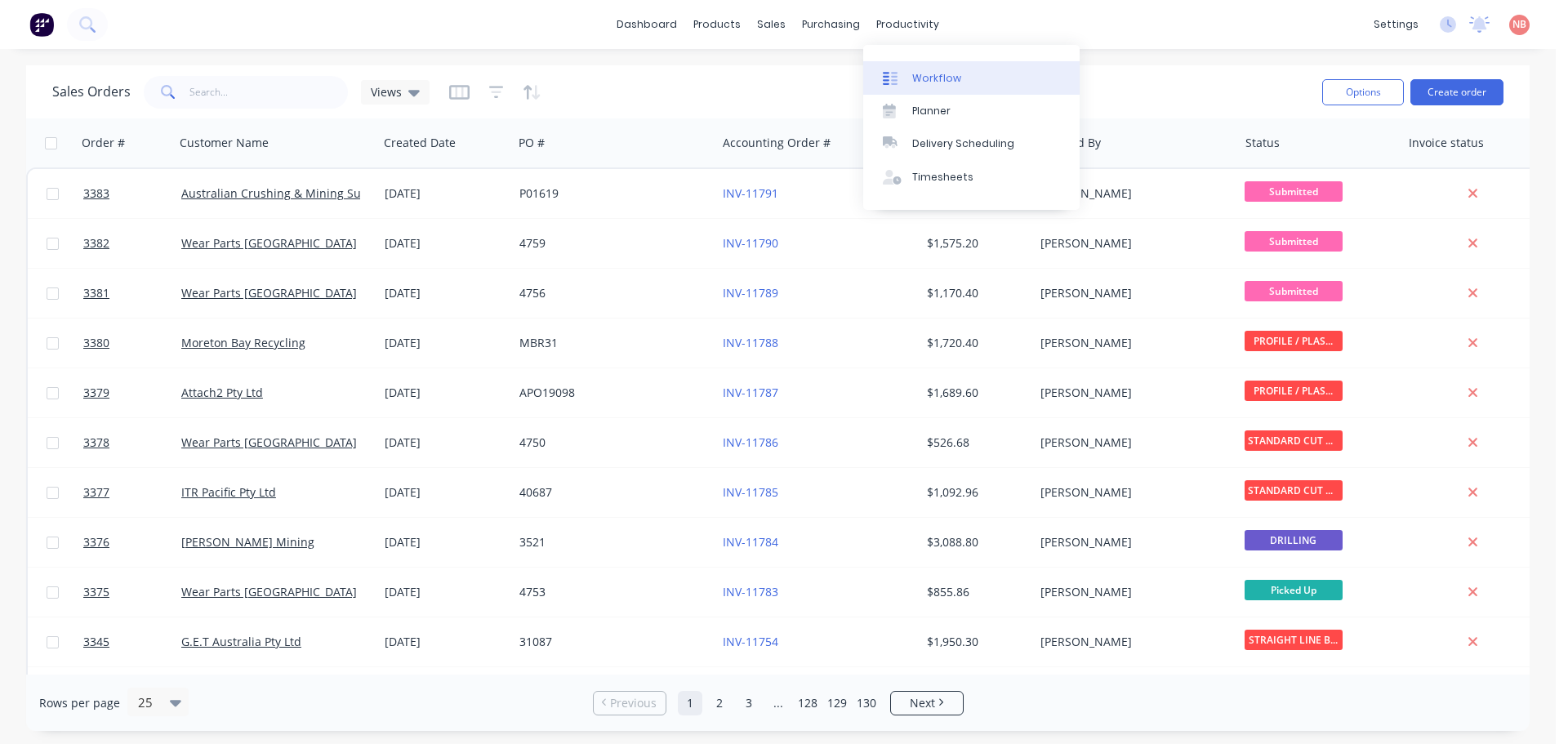
click at [915, 71] on div "Workflow" at bounding box center [936, 78] width 49 height 15
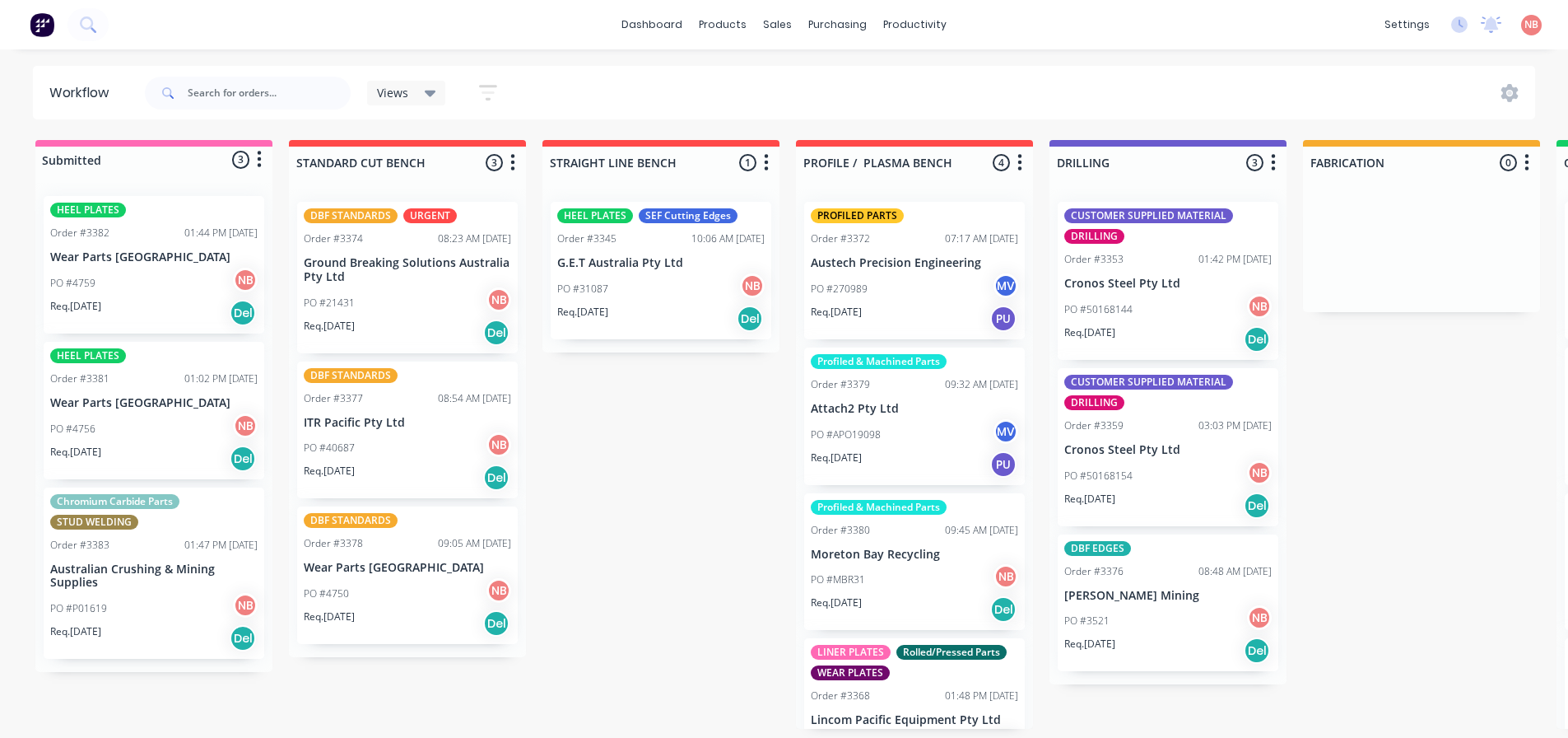
scroll to position [3, 0]
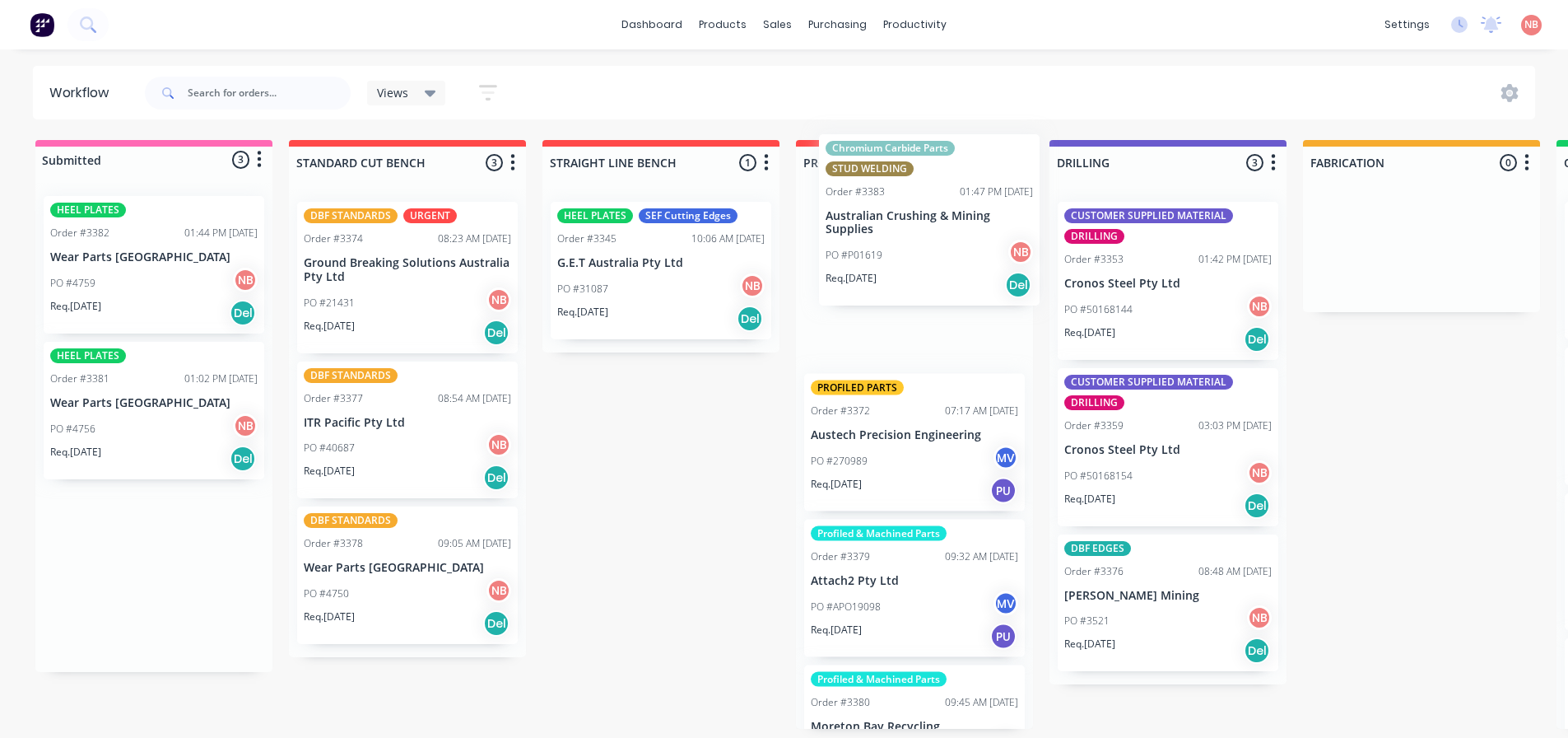
drag, startPoint x: 120, startPoint y: 550, endPoint x: 904, endPoint y: 196, distance: 860.2
click at [904, 196] on div "Submitted 3 Status colour #FF69B4 hex #FF69B4 Save Cancel Summaries Total order…" at bounding box center [1361, 433] width 2745 height 588
